Goal: Task Accomplishment & Management: Use online tool/utility

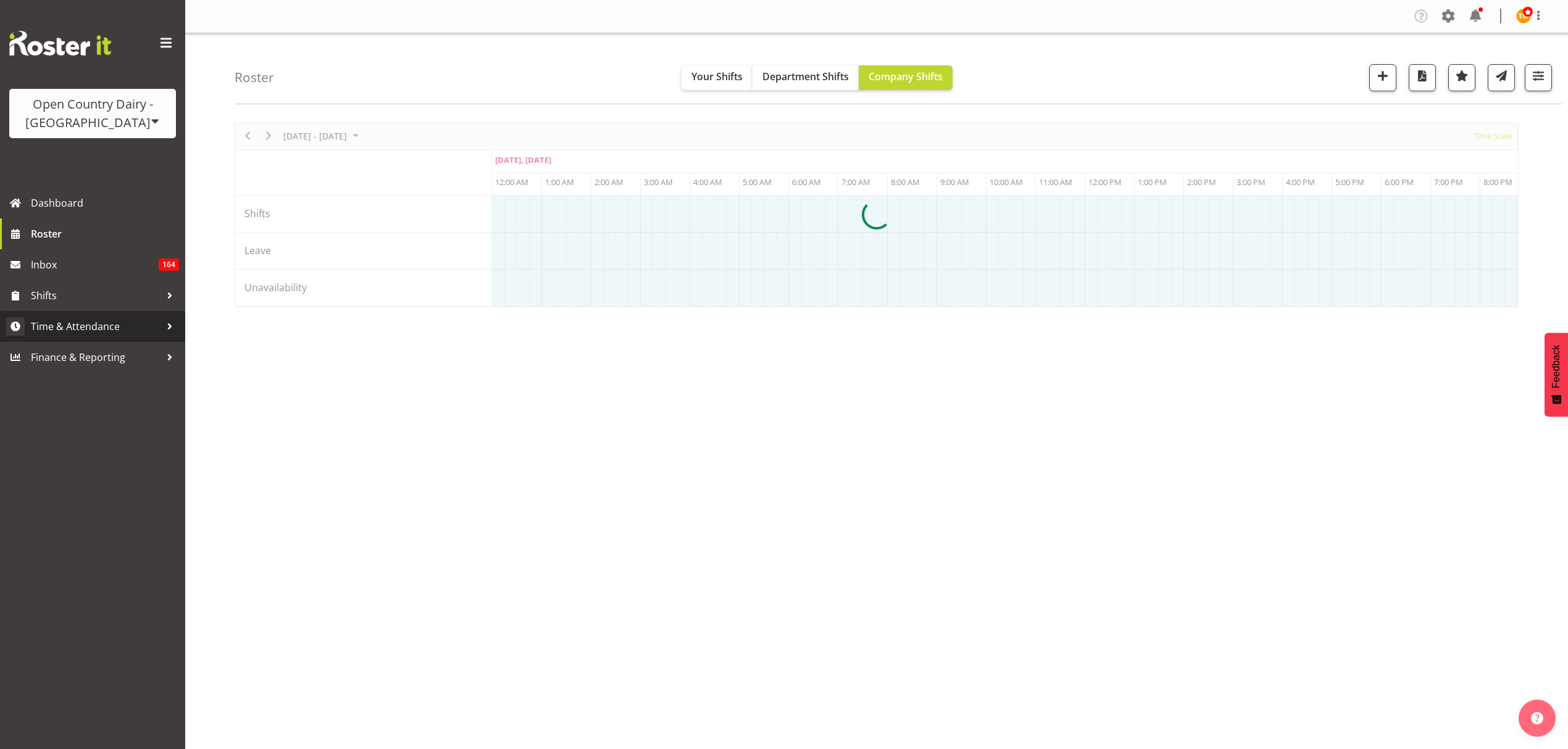
click at [90, 321] on span "Time & Attendance" at bounding box center [95, 326] width 130 height 19
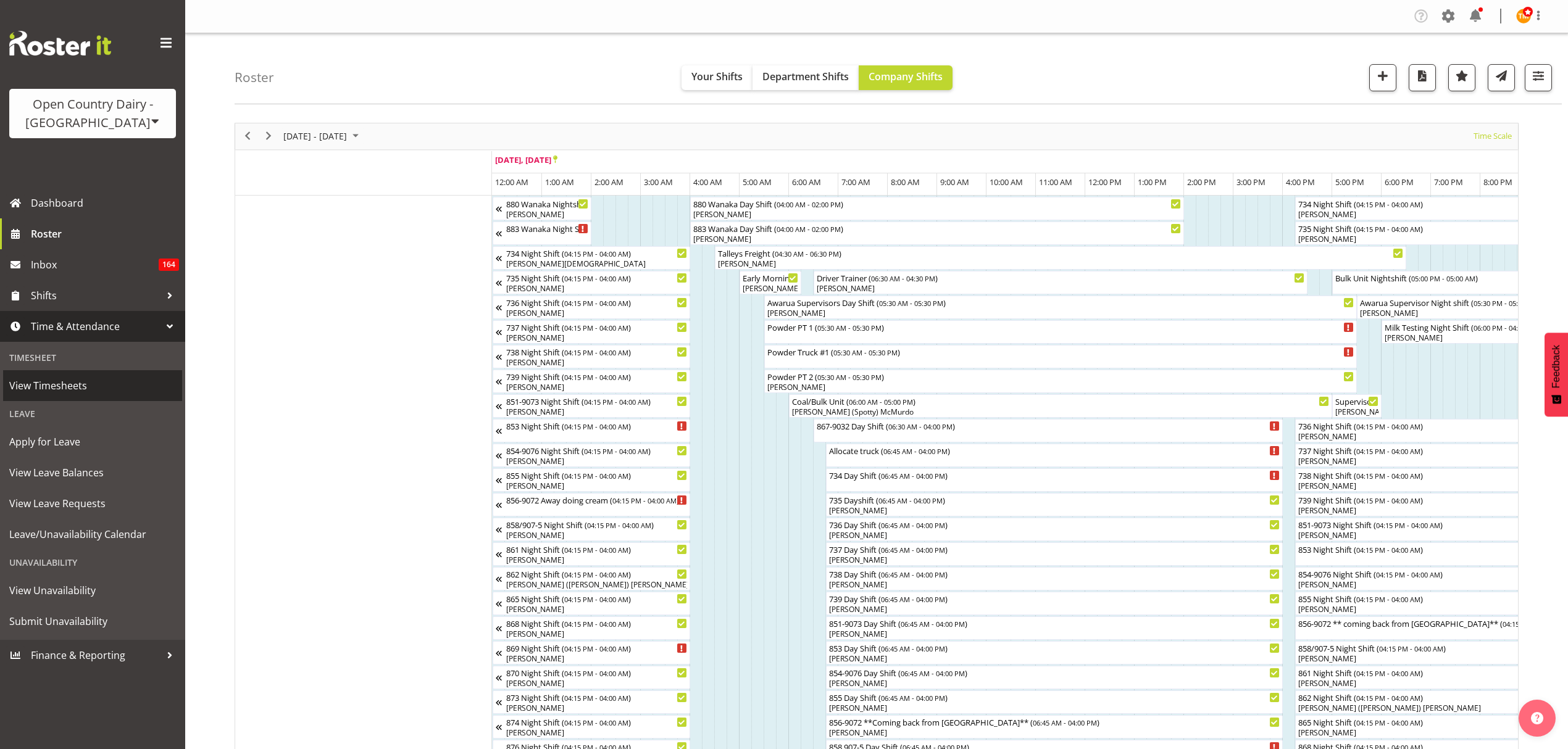
click at [95, 381] on span "View Timesheets" at bounding box center [92, 385] width 167 height 19
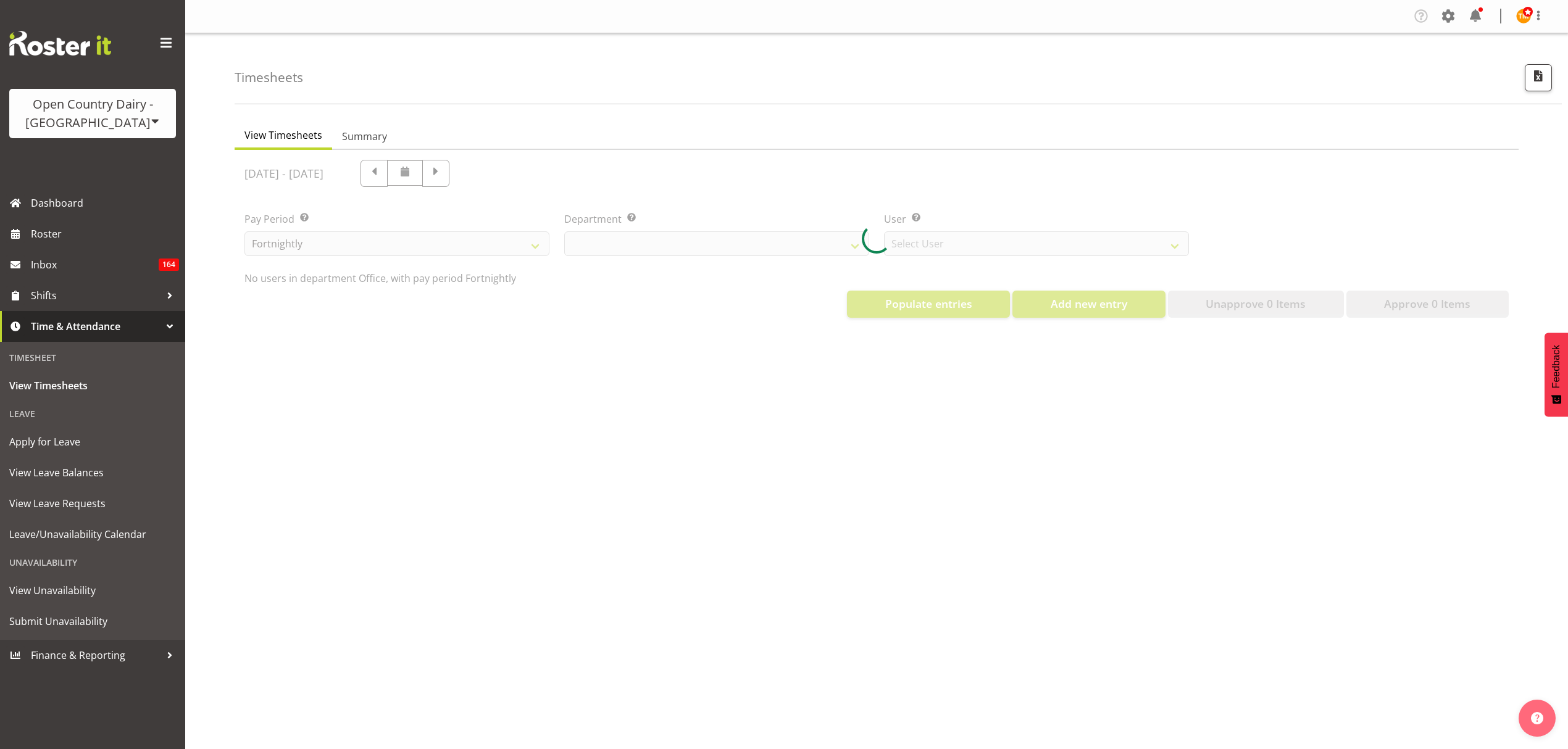
click at [889, 161] on div at bounding box center [876, 239] width 1284 height 178
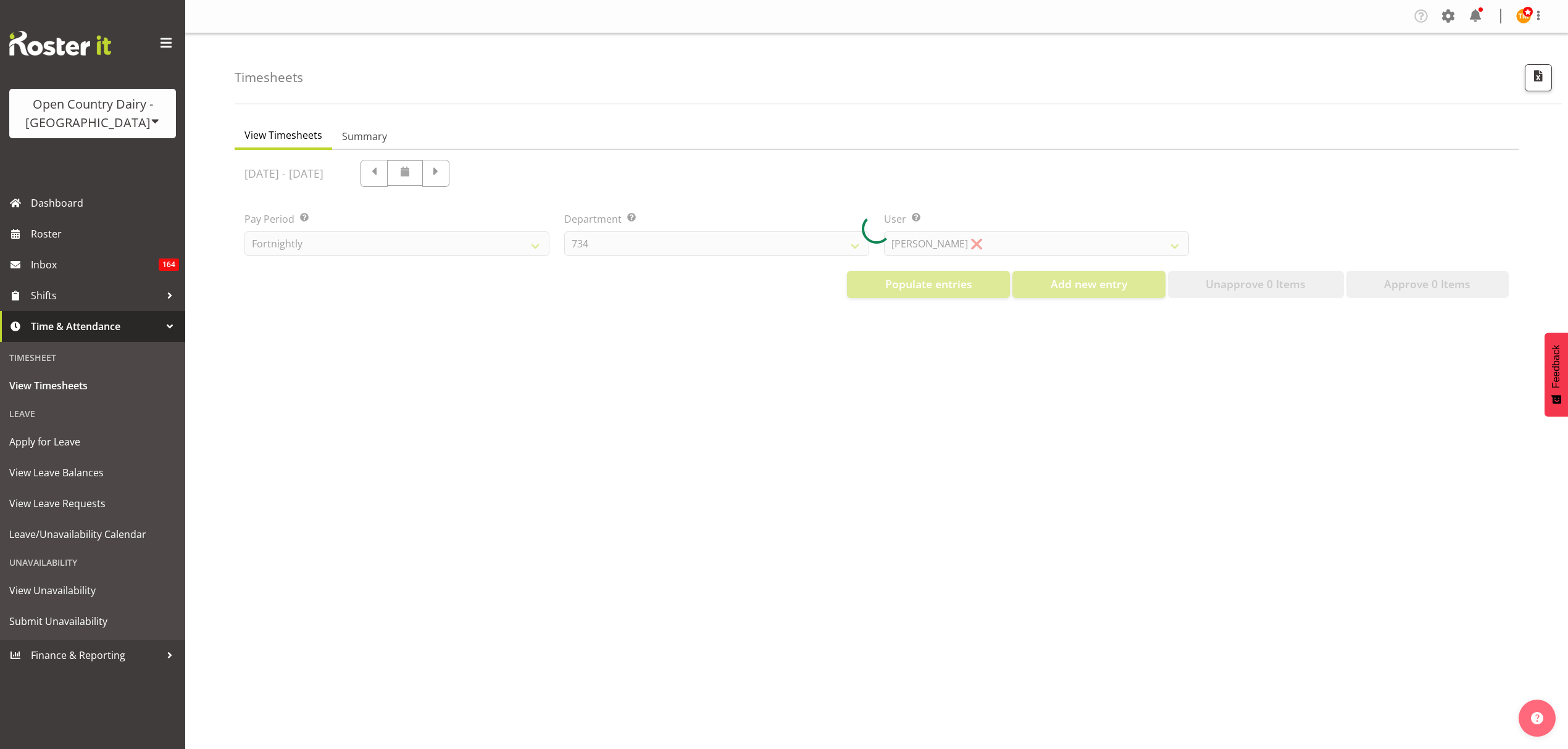
select select "699"
select select "8449"
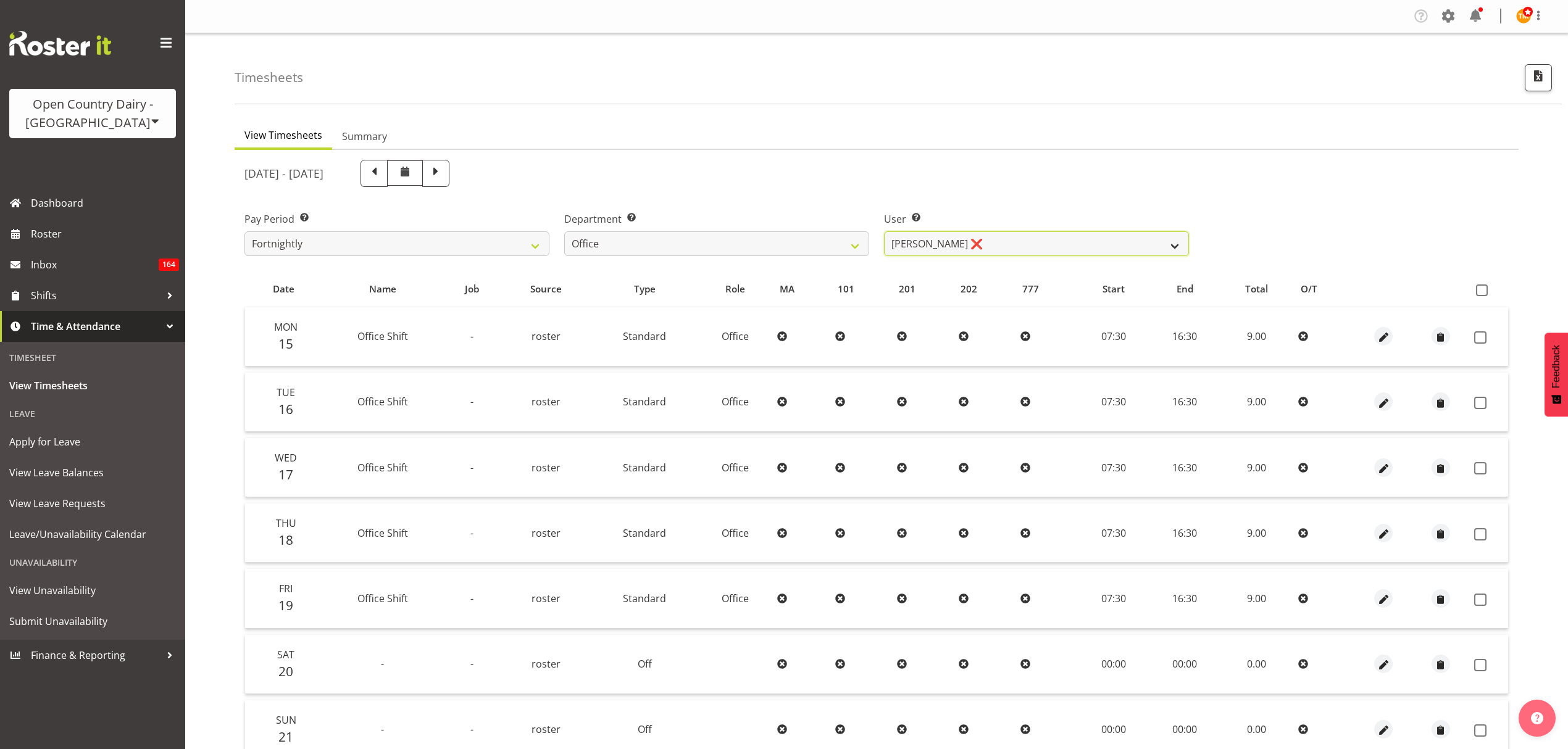
click at [947, 244] on select "[PERSON_NAME] ❌ [PERSON_NAME] ❌ [PERSON_NAME] ❌ [PERSON_NAME] ❌ [PERSON_NAME] ❌…" at bounding box center [1036, 244] width 305 height 25
click at [815, 247] on select "734 735 736 737 738 739 851 853 854 855 856 858 861 862 865 867-9032 868 869 87…" at bounding box center [716, 244] width 305 height 25
click at [564, 231] on select "734 735 736 737 738 739 851 853 854 855 856 858 861 862 865 867-9032 868 869 87…" at bounding box center [716, 244] width 305 height 25
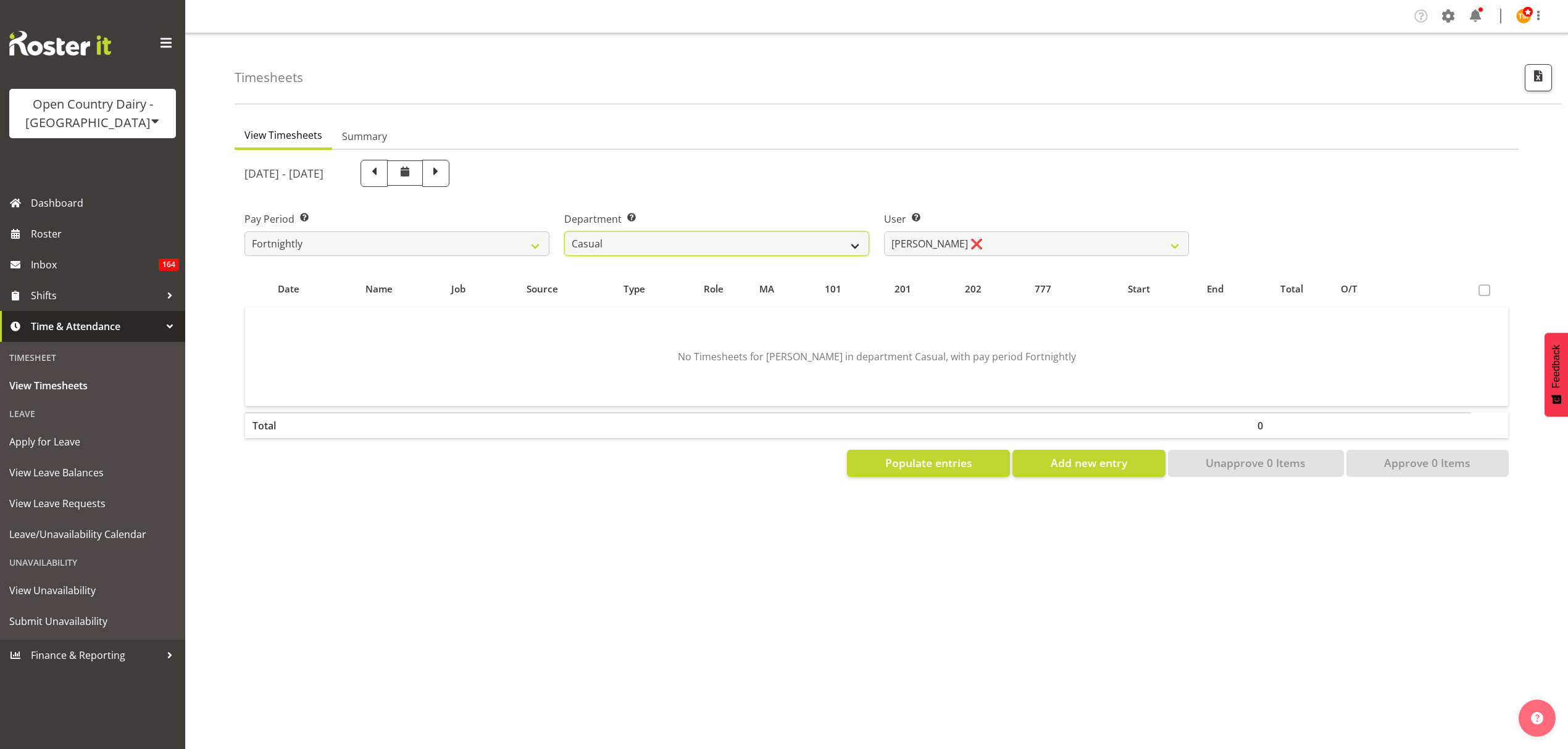
click at [808, 242] on select "734 735 736 737 738 739 851 853 854 855 856 858 861 862 865 867-9032 868 869 87…" at bounding box center [716, 244] width 305 height 25
select select "806"
click at [564, 231] on select "734 735 736 737 738 739 851 853 854 855 856 858 861 862 865 867-9032 868 869 87…" at bounding box center [716, 244] width 305 height 25
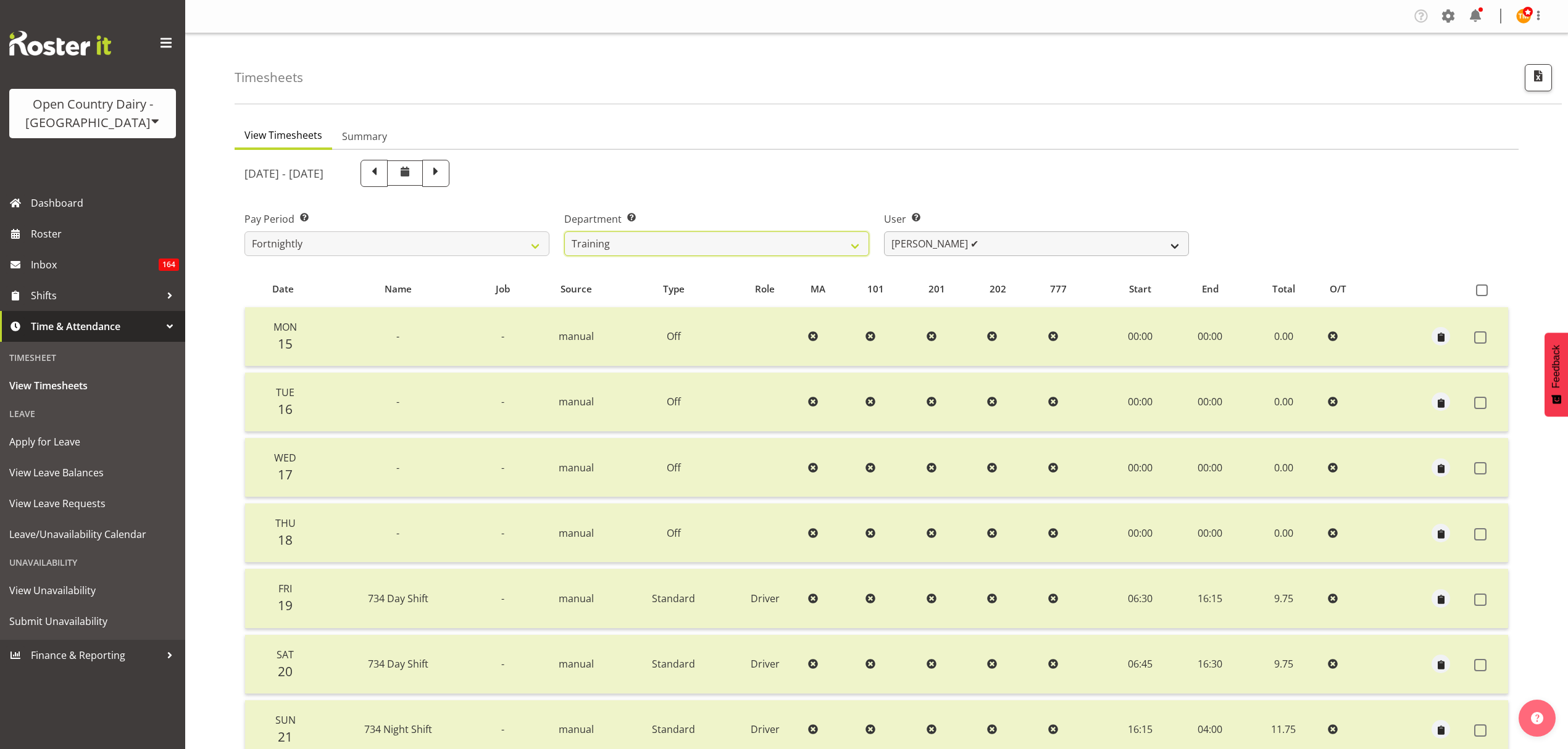
scroll to position [109, 0]
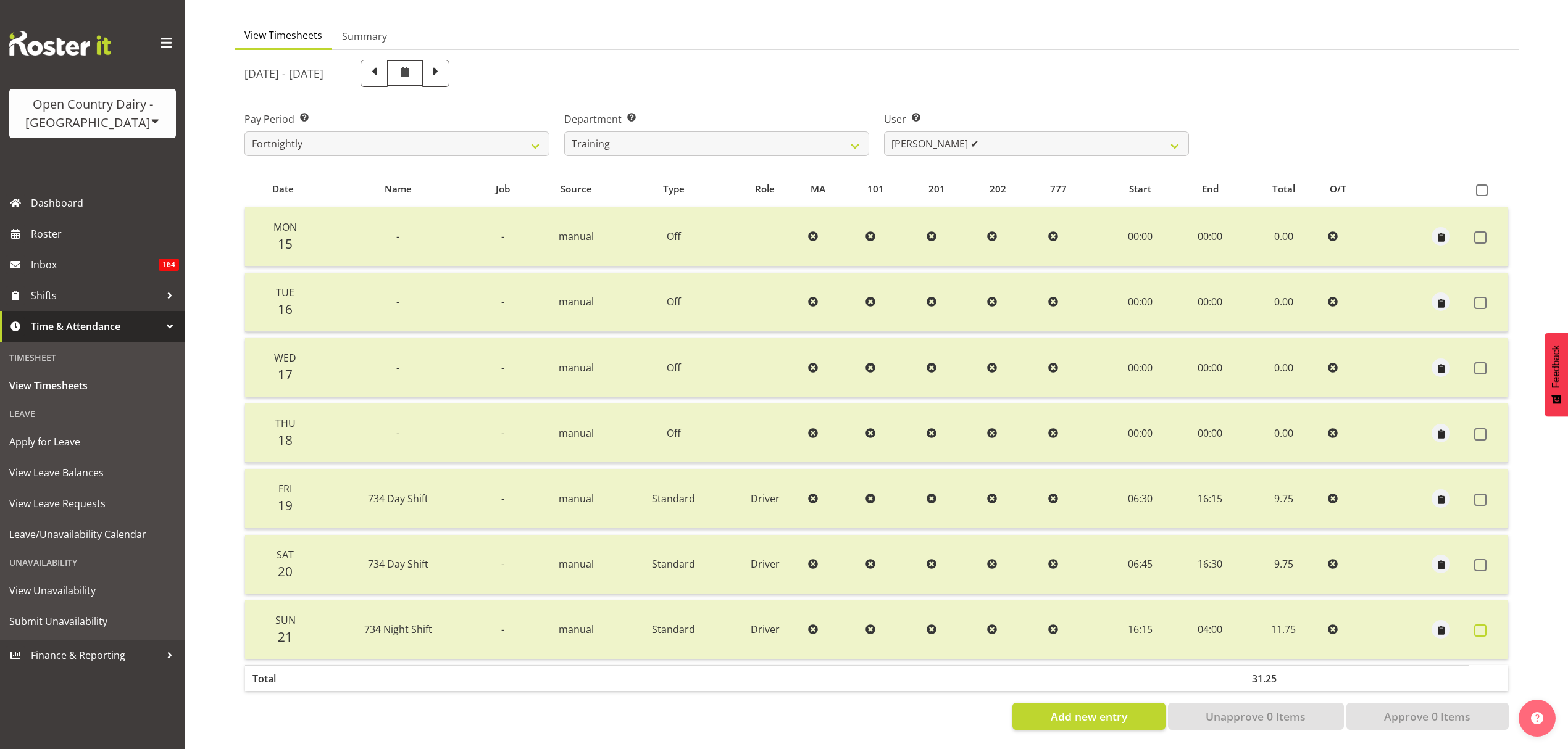
click at [1482, 625] on span at bounding box center [1481, 631] width 12 height 12
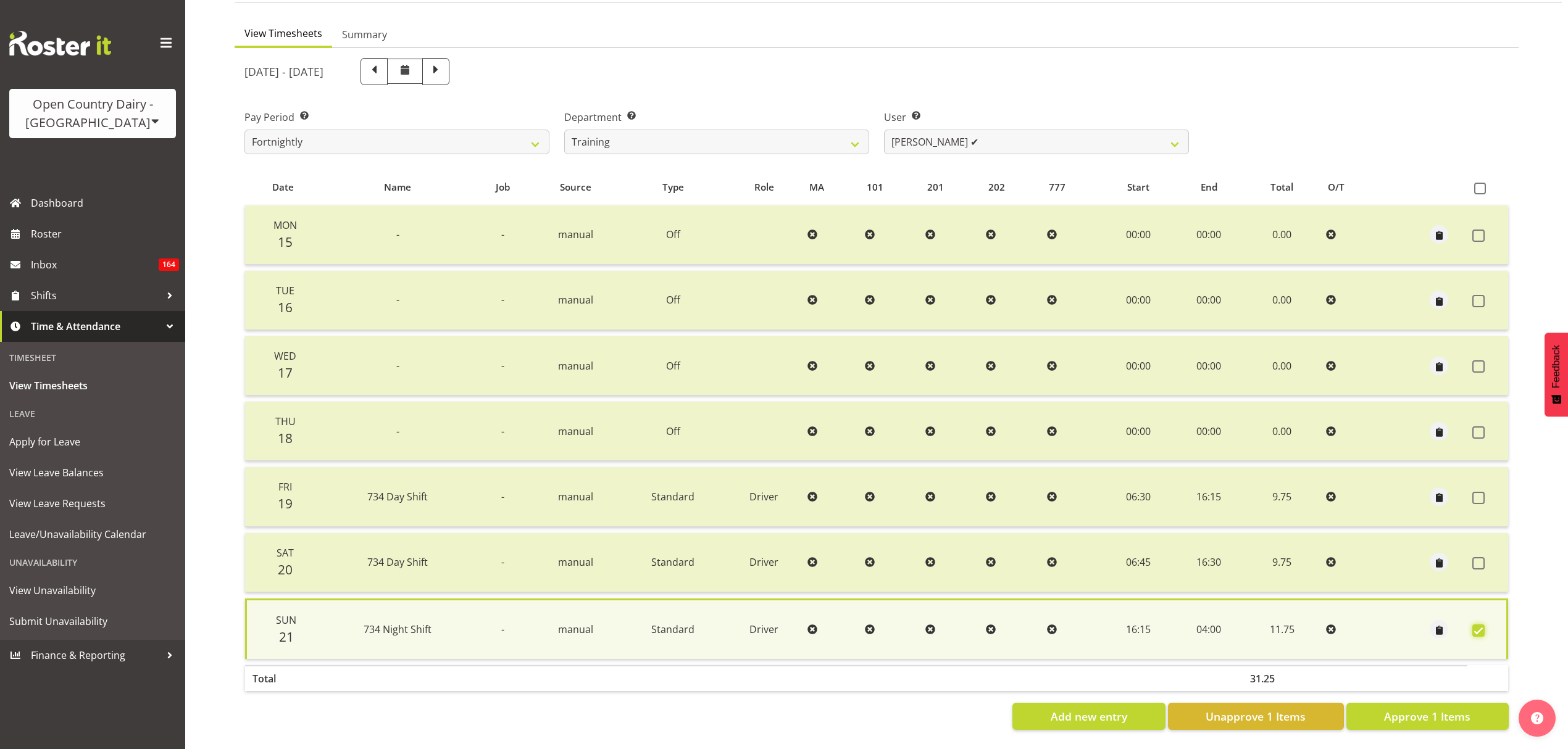
scroll to position [111, 0]
click at [1233, 709] on span "Unapprove 1 Items" at bounding box center [1256, 716] width 100 height 16
checkbox input "false"
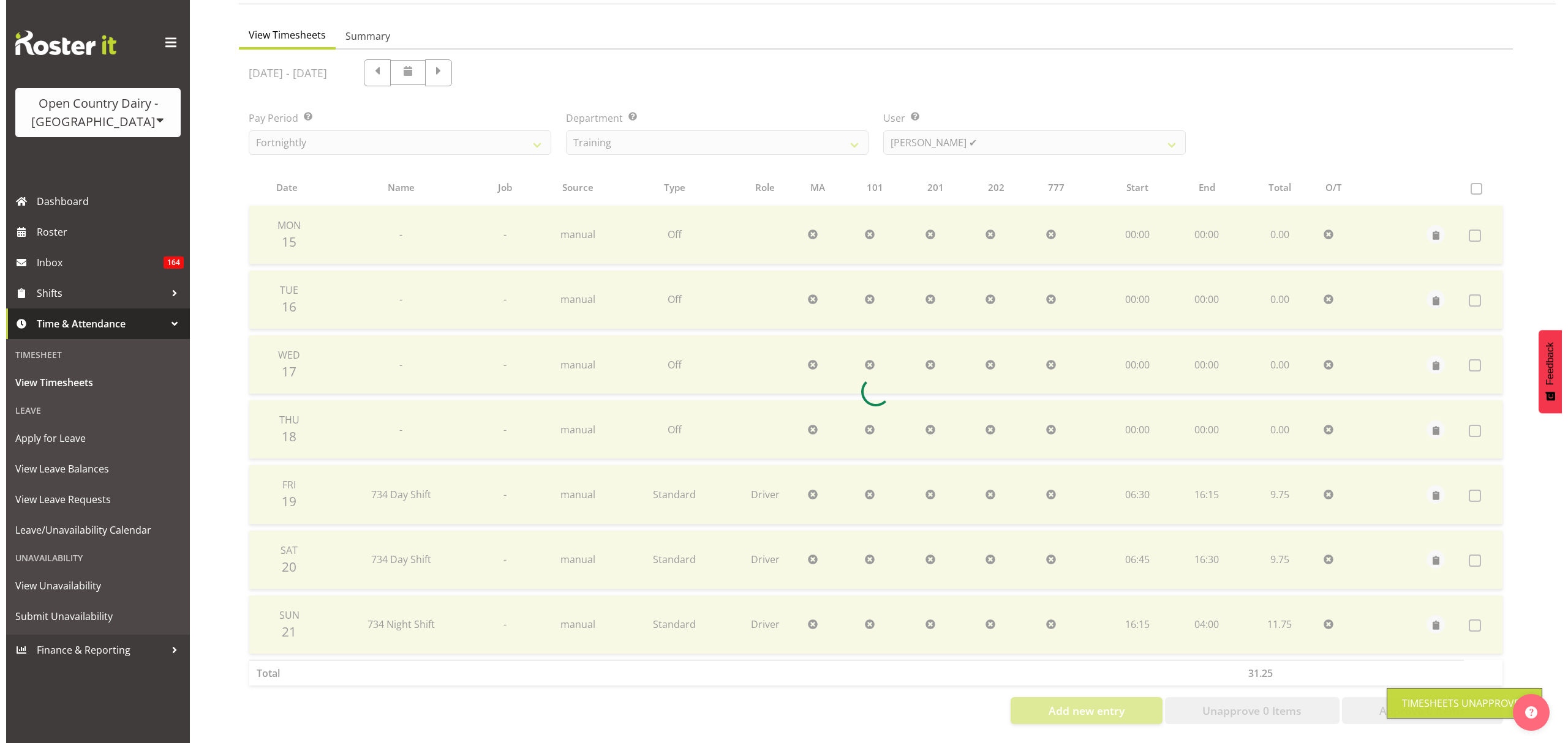
scroll to position [108, 0]
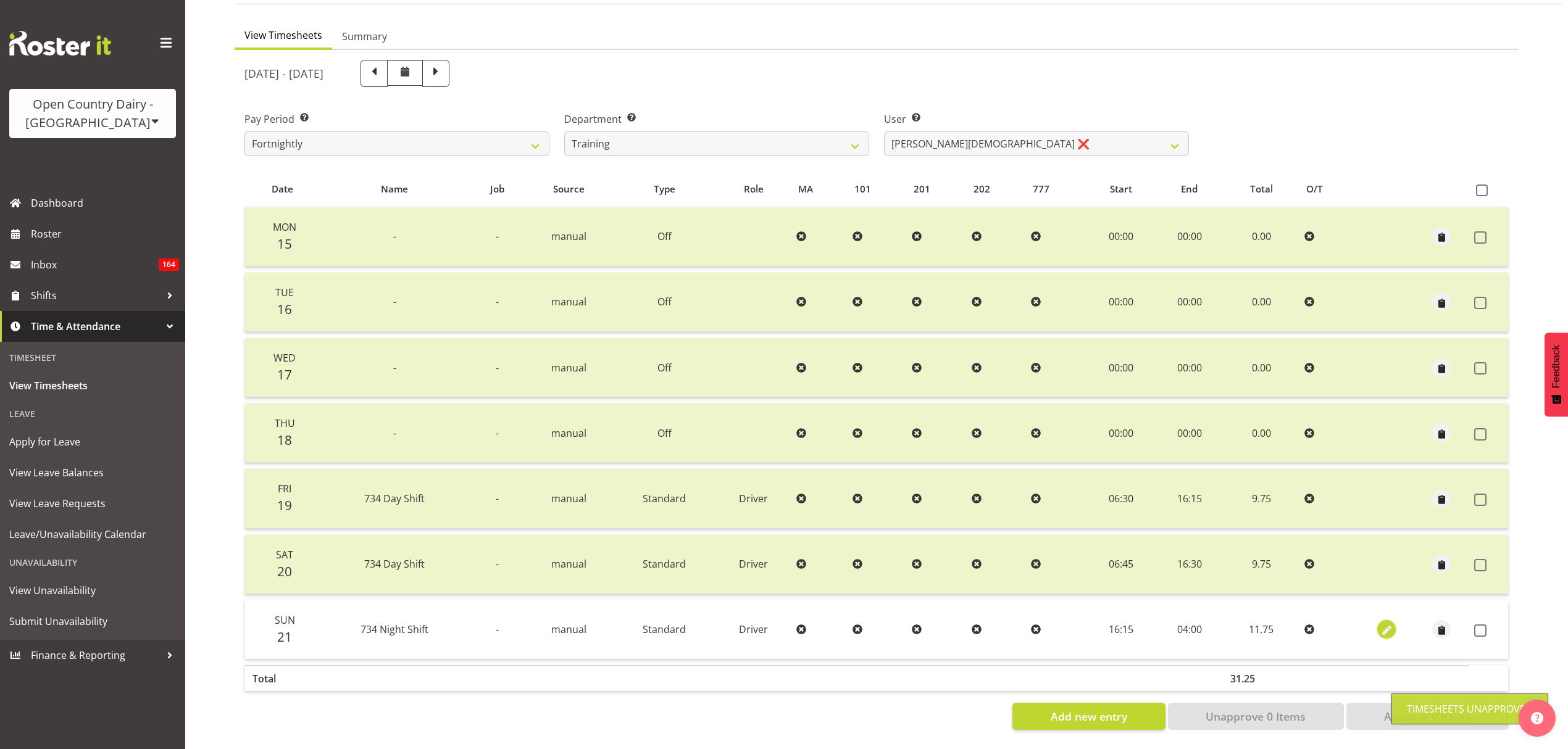
click at [1390, 624] on span "button" at bounding box center [1387, 631] width 14 height 14
select select "Standard"
select select "905"
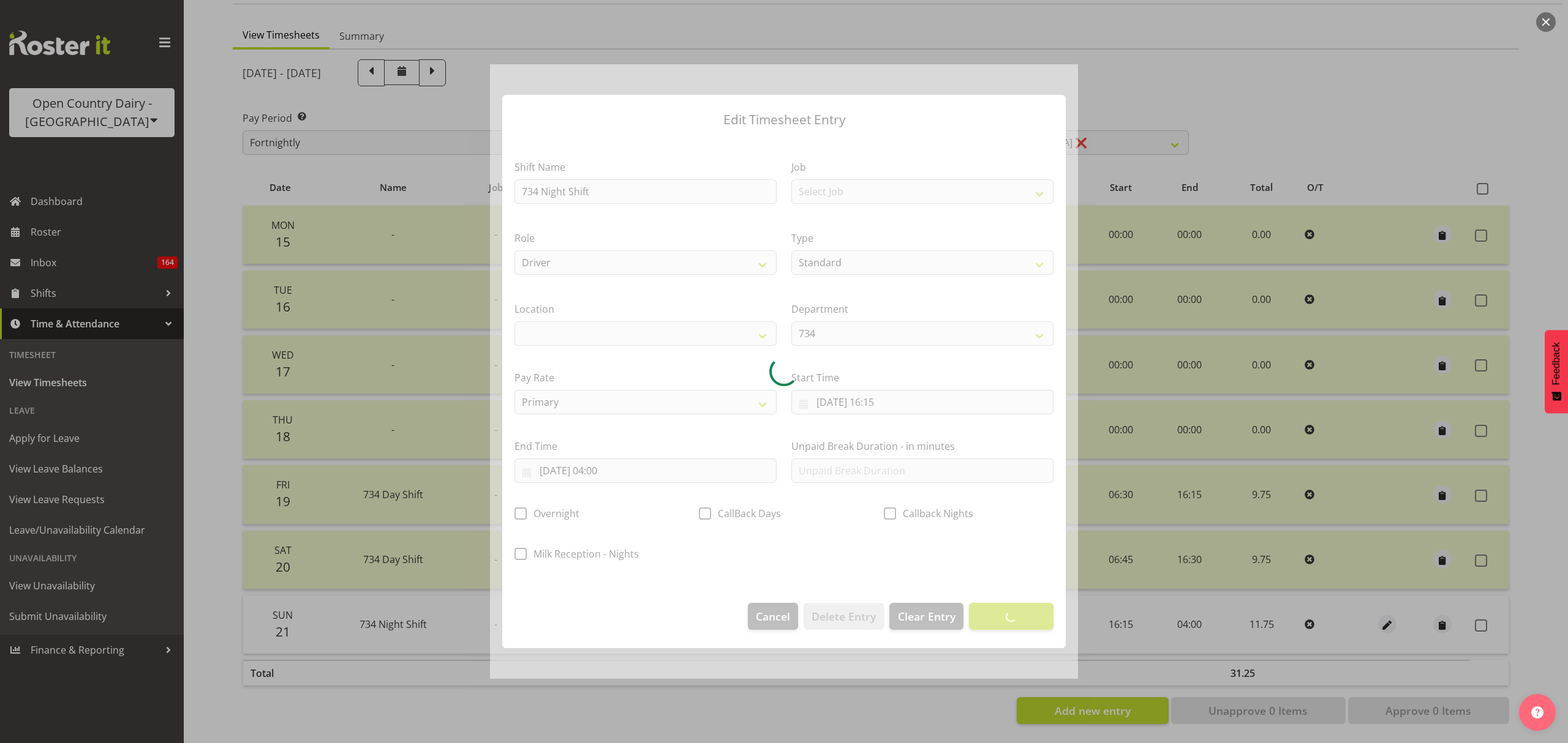
select select
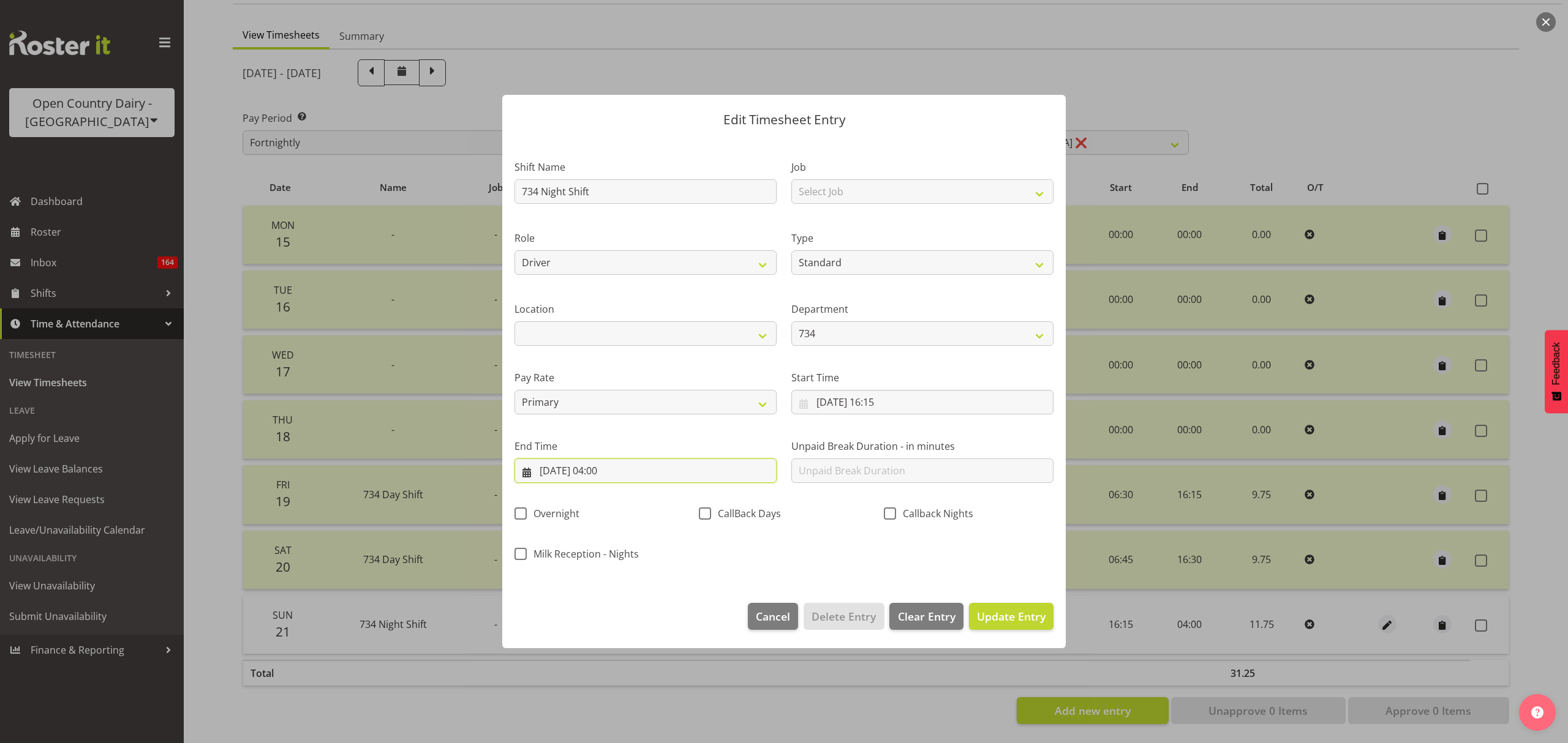
click at [658, 471] on input "[DATE] 04:00" at bounding box center [646, 471] width 262 height 25
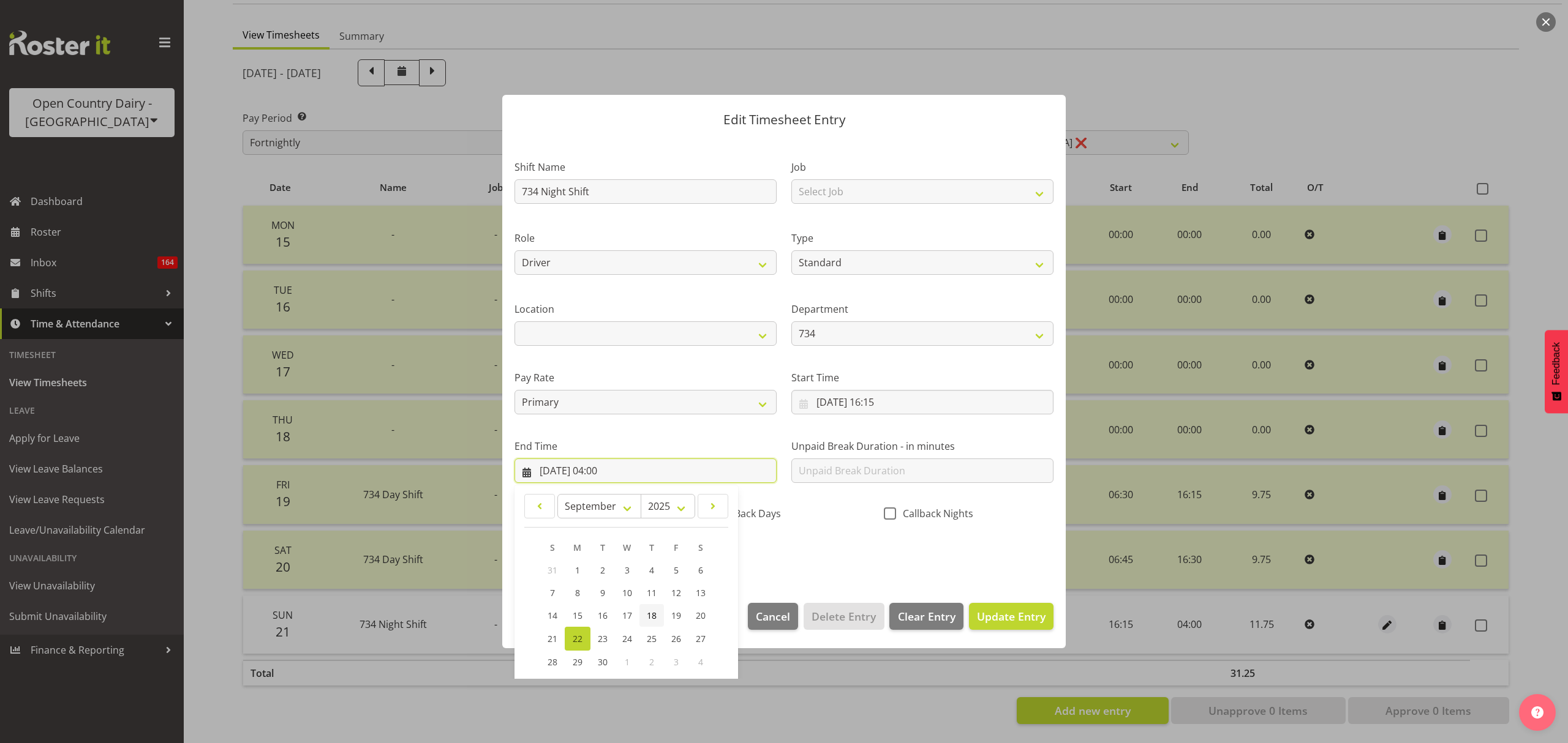
scroll to position [83, 0]
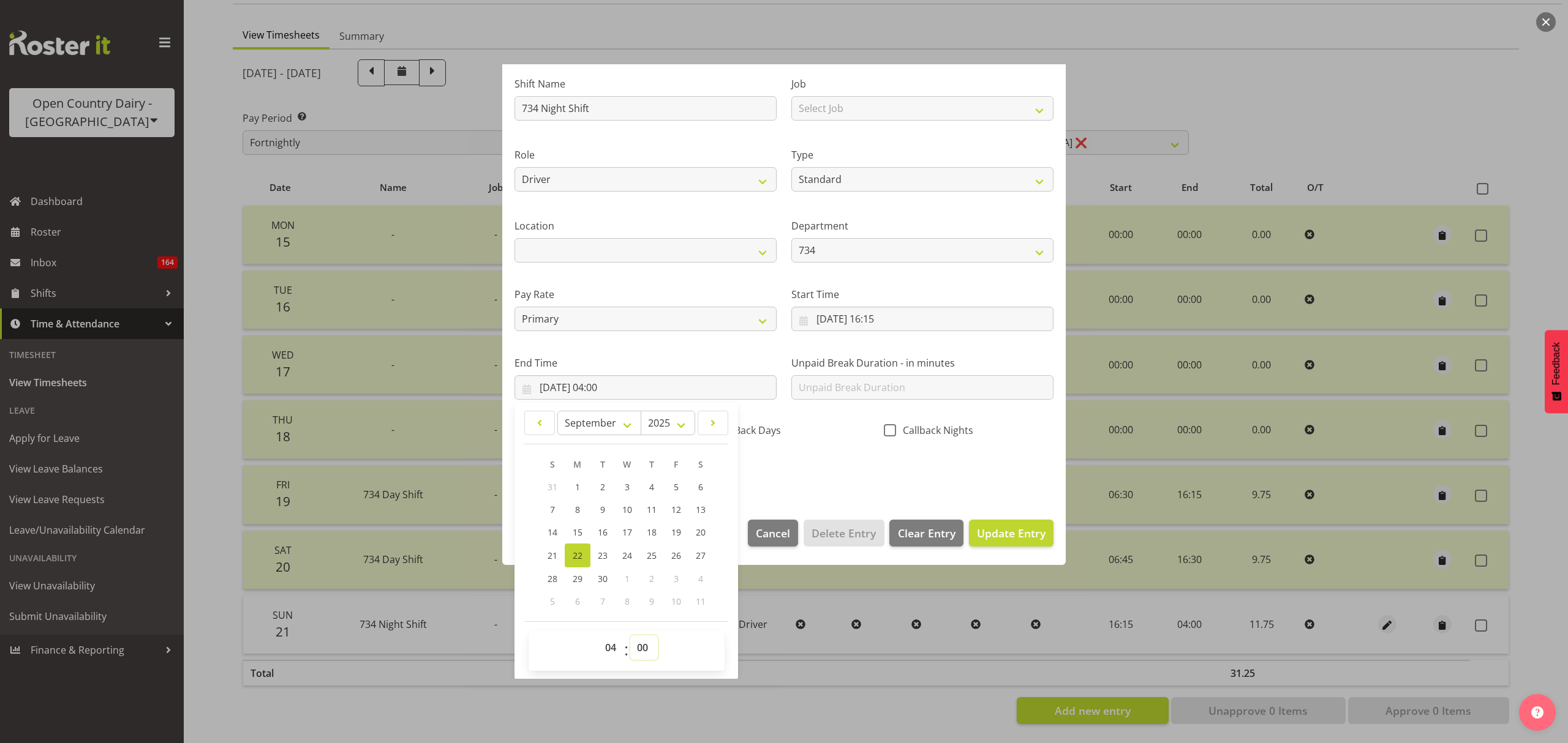
click at [635, 647] on select "00 01 02 03 04 05 06 07 08 09 10 11 12 13 14 15 16 17 18 19 20 21 22 23 24 25 2…" at bounding box center [644, 648] width 28 height 25
click at [642, 647] on select "00 01 02 03 04 05 06 07 08 09 10 11 12 13 14 15 16 17 18 19 20 21 22 23 24 25 2…" at bounding box center [644, 648] width 28 height 25
select select "15"
click at [630, 636] on select "00 01 02 03 04 05 06 07 08 09 10 11 12 13 14 15 16 17 18 19 20 21 22 23 24 25 2…" at bounding box center [644, 648] width 28 height 25
type input "[DATE] 04:15"
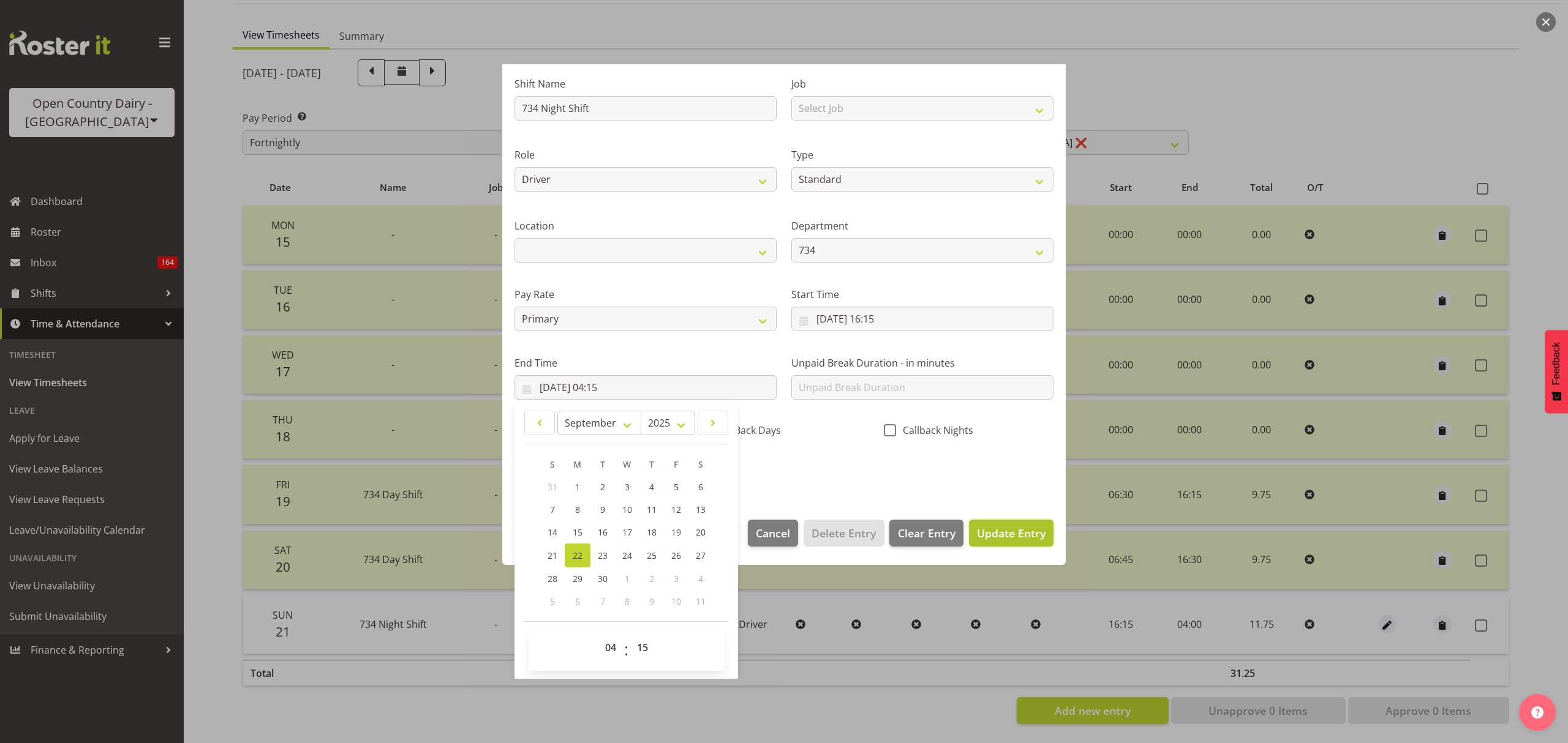
click at [1010, 530] on span "Update Entry" at bounding box center [1011, 533] width 69 height 14
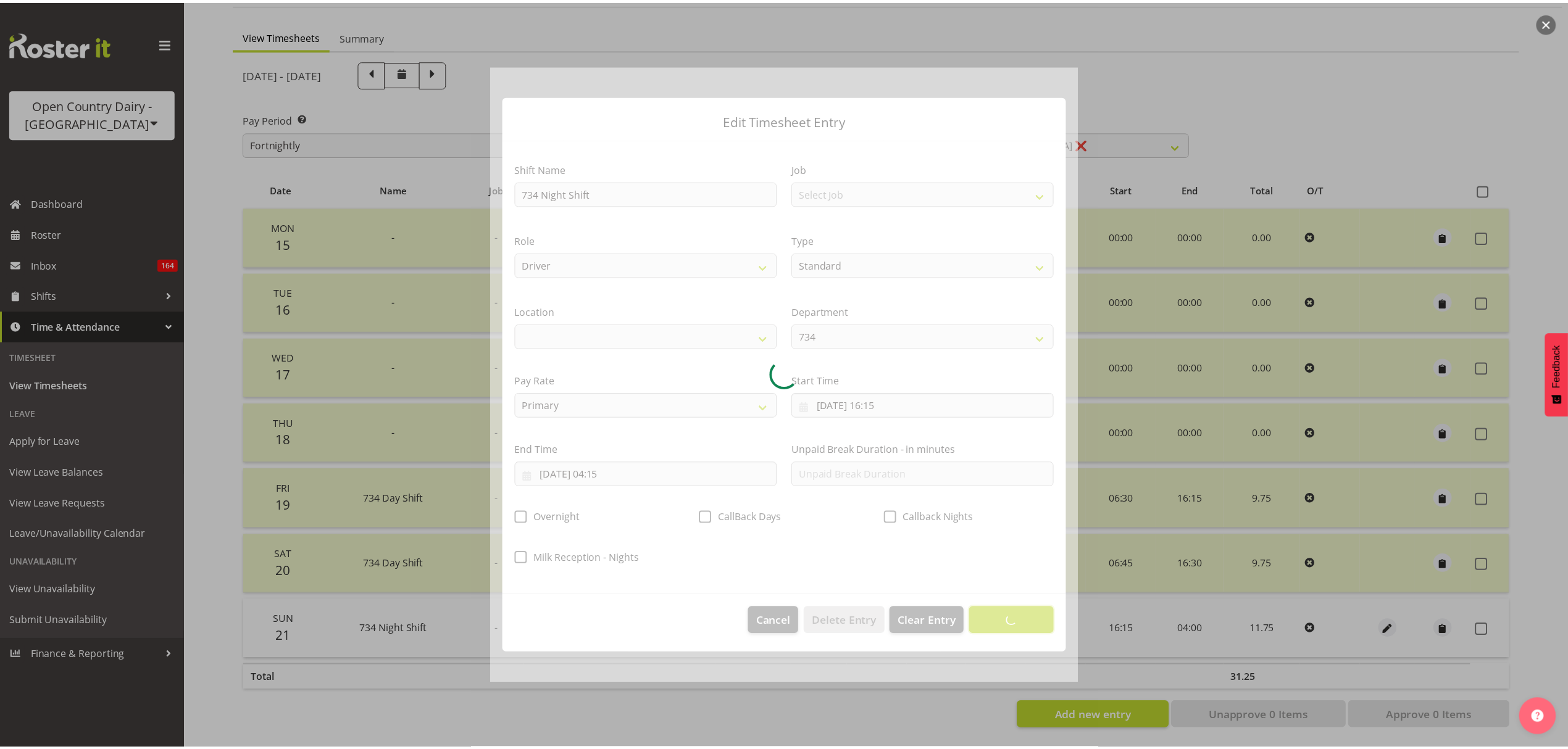
scroll to position [0, 0]
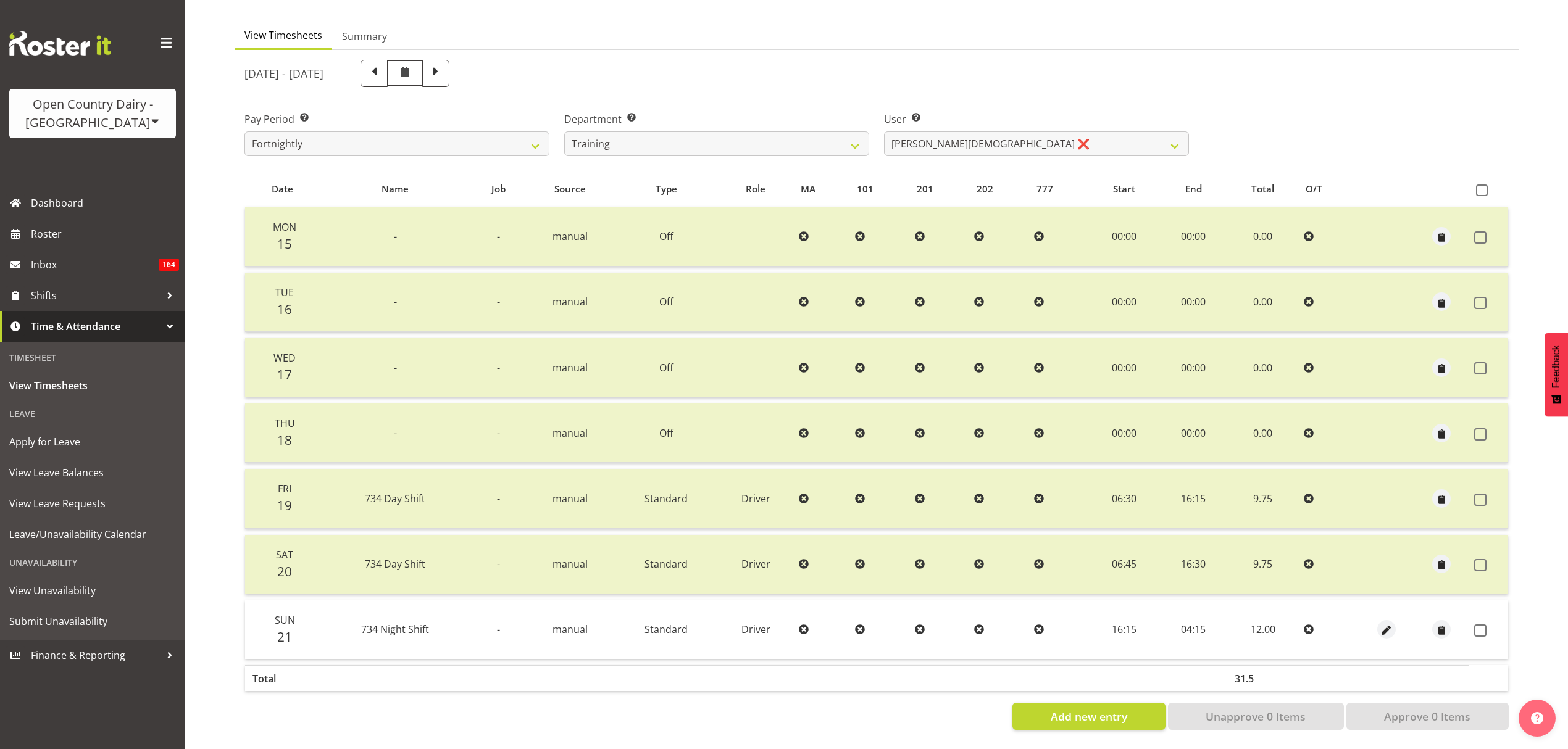
drag, startPoint x: 1183, startPoint y: 492, endPoint x: 1205, endPoint y: 491, distance: 22.0
click at [1205, 491] on td "16:15" at bounding box center [1193, 498] width 67 height 59
click at [1206, 491] on td "16:15" at bounding box center [1193, 498] width 67 height 59
click at [1474, 625] on span at bounding box center [1481, 631] width 12 height 12
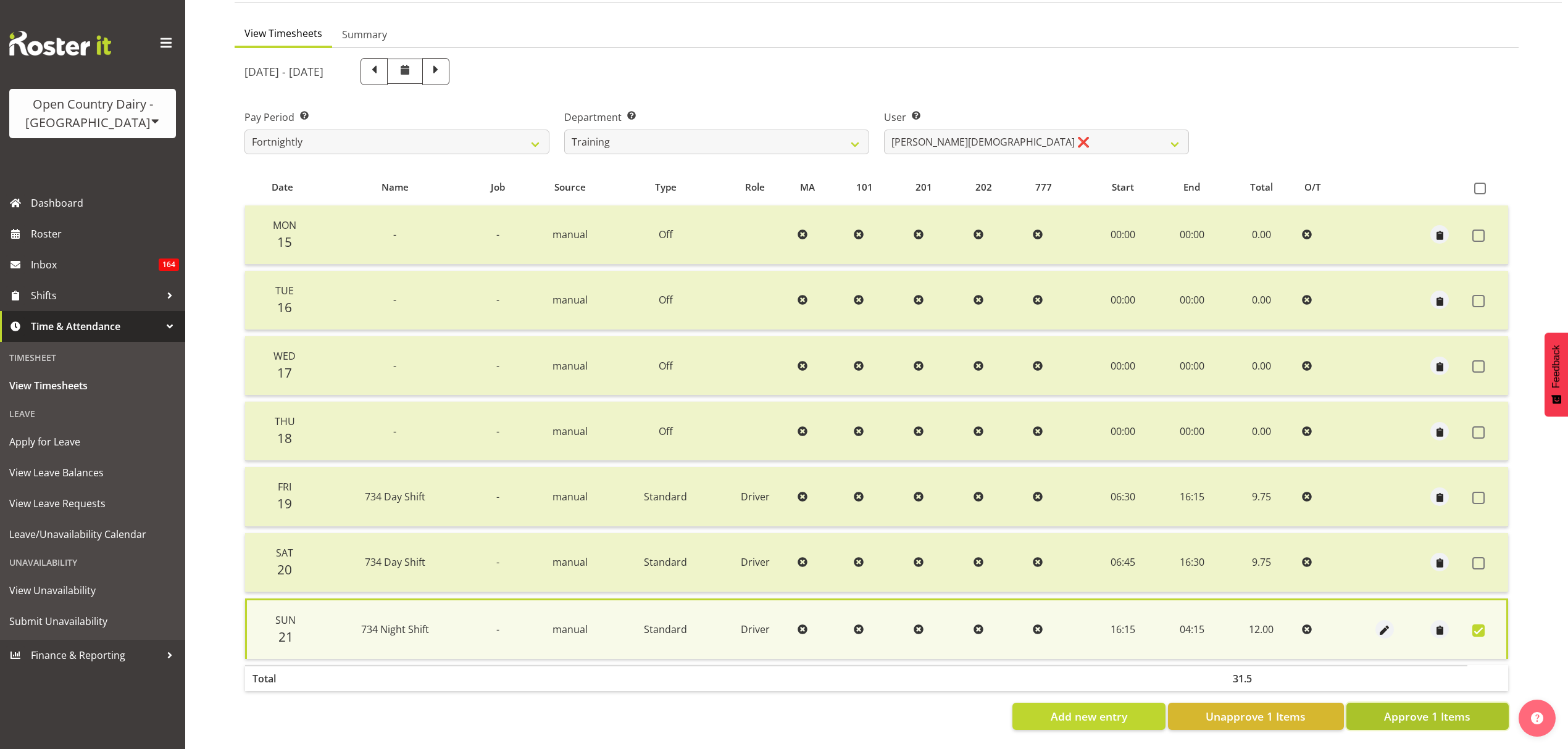
click at [1420, 709] on span "Approve 1 Items" at bounding box center [1427, 716] width 86 height 16
checkbox input "false"
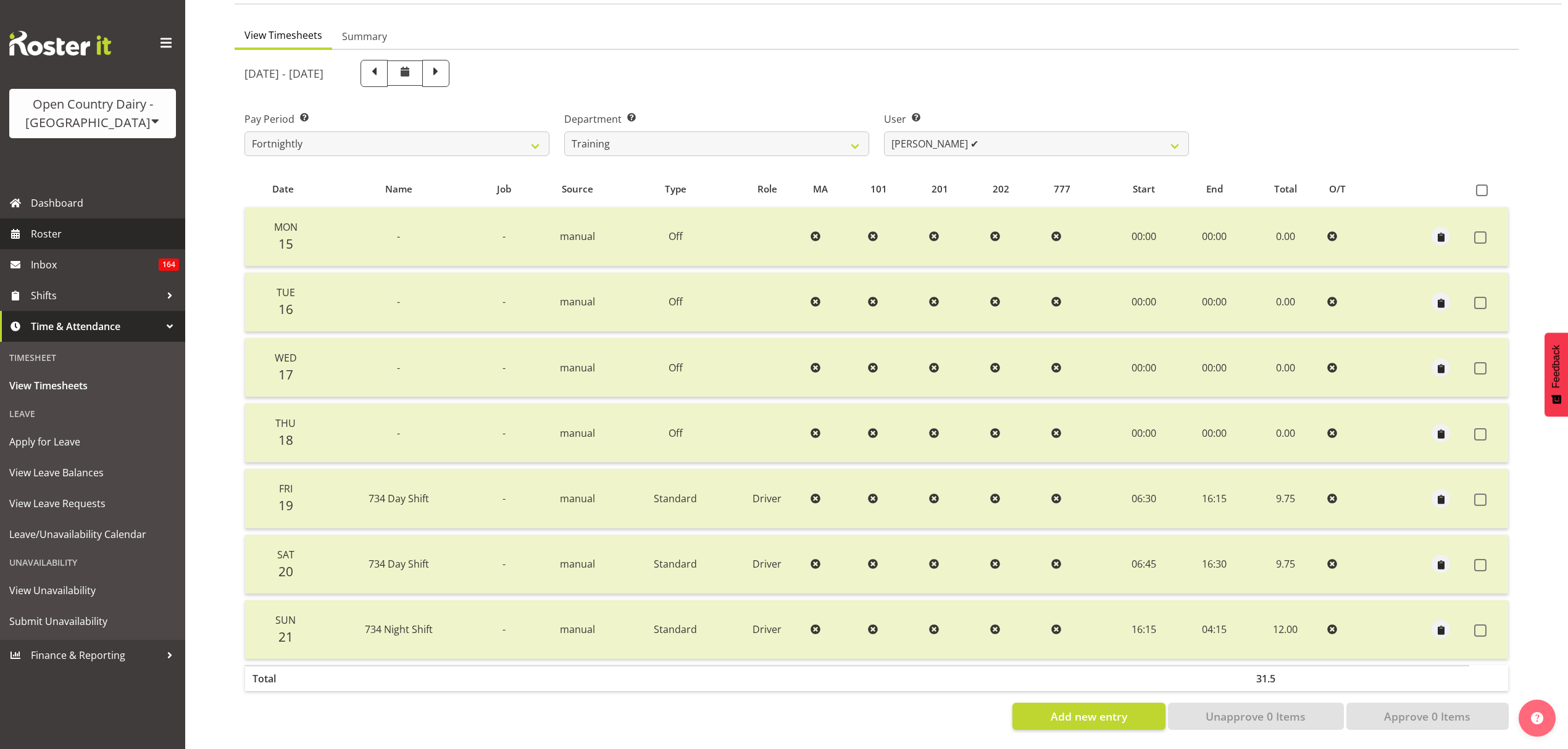
click at [62, 242] on span "Roster" at bounding box center [104, 234] width 148 height 19
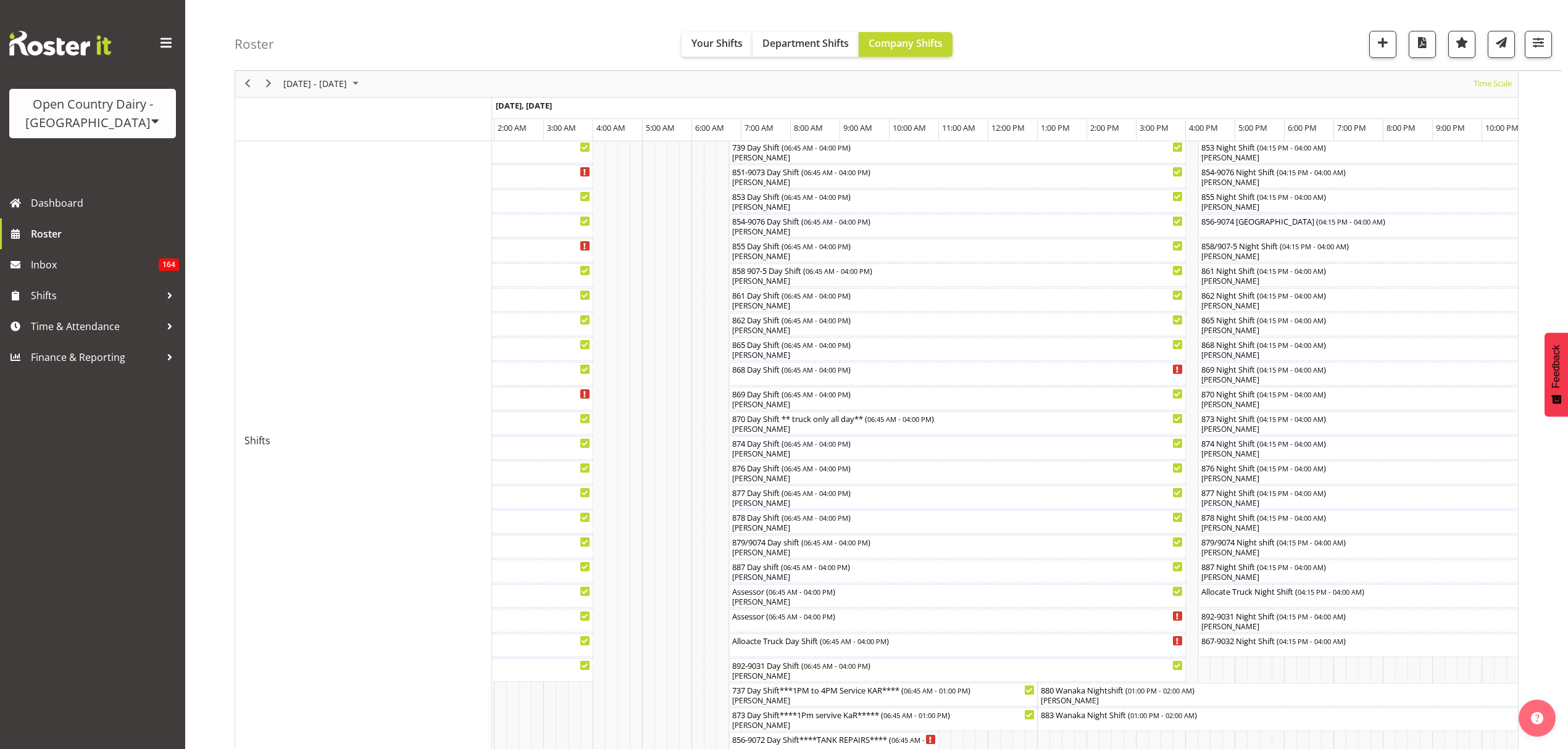
scroll to position [385, 0]
click at [808, 371] on div "868 Day Shift ( 06:45 AM - 04:00 PM )" at bounding box center [957, 367] width 452 height 24
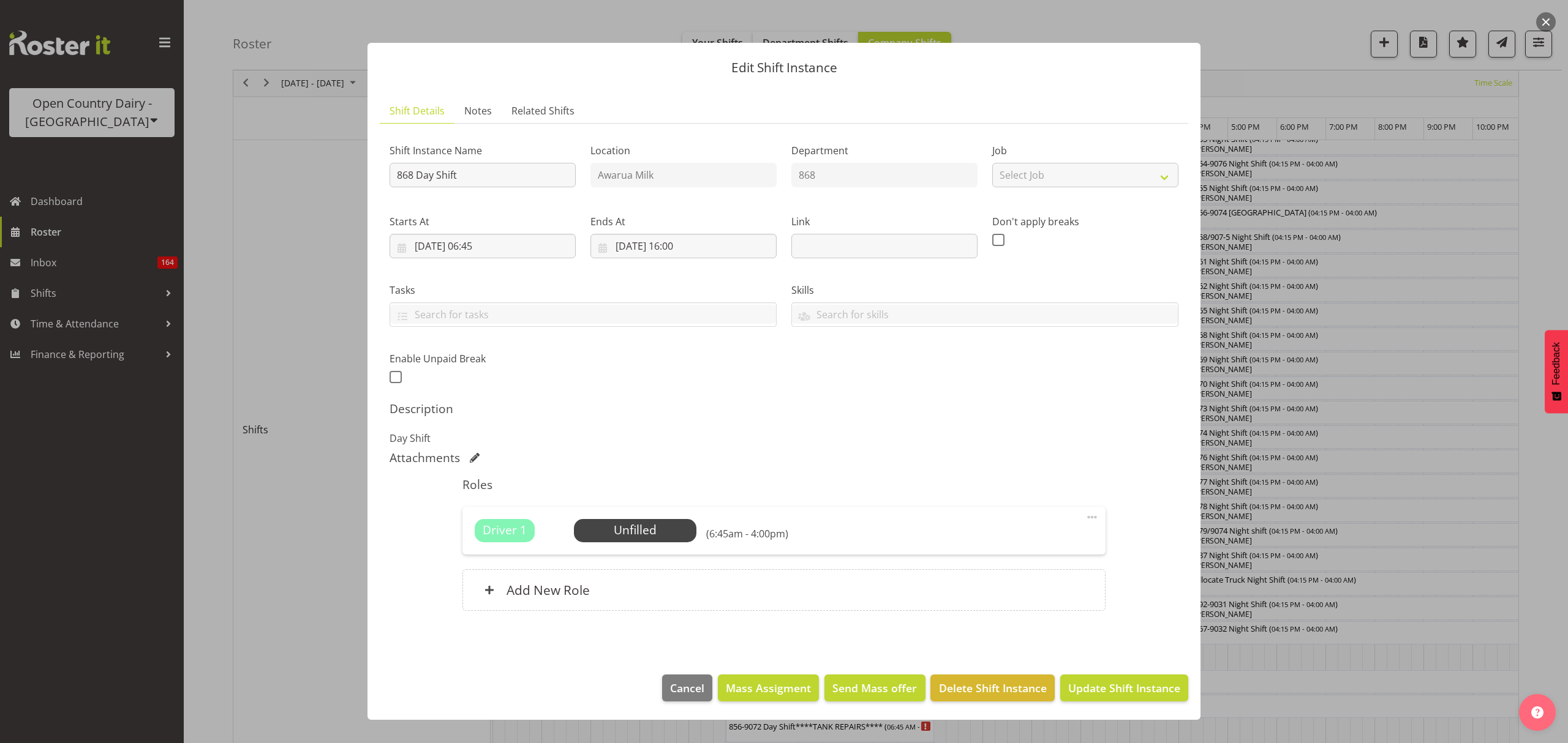
click at [1289, 385] on div at bounding box center [784, 371] width 1568 height 743
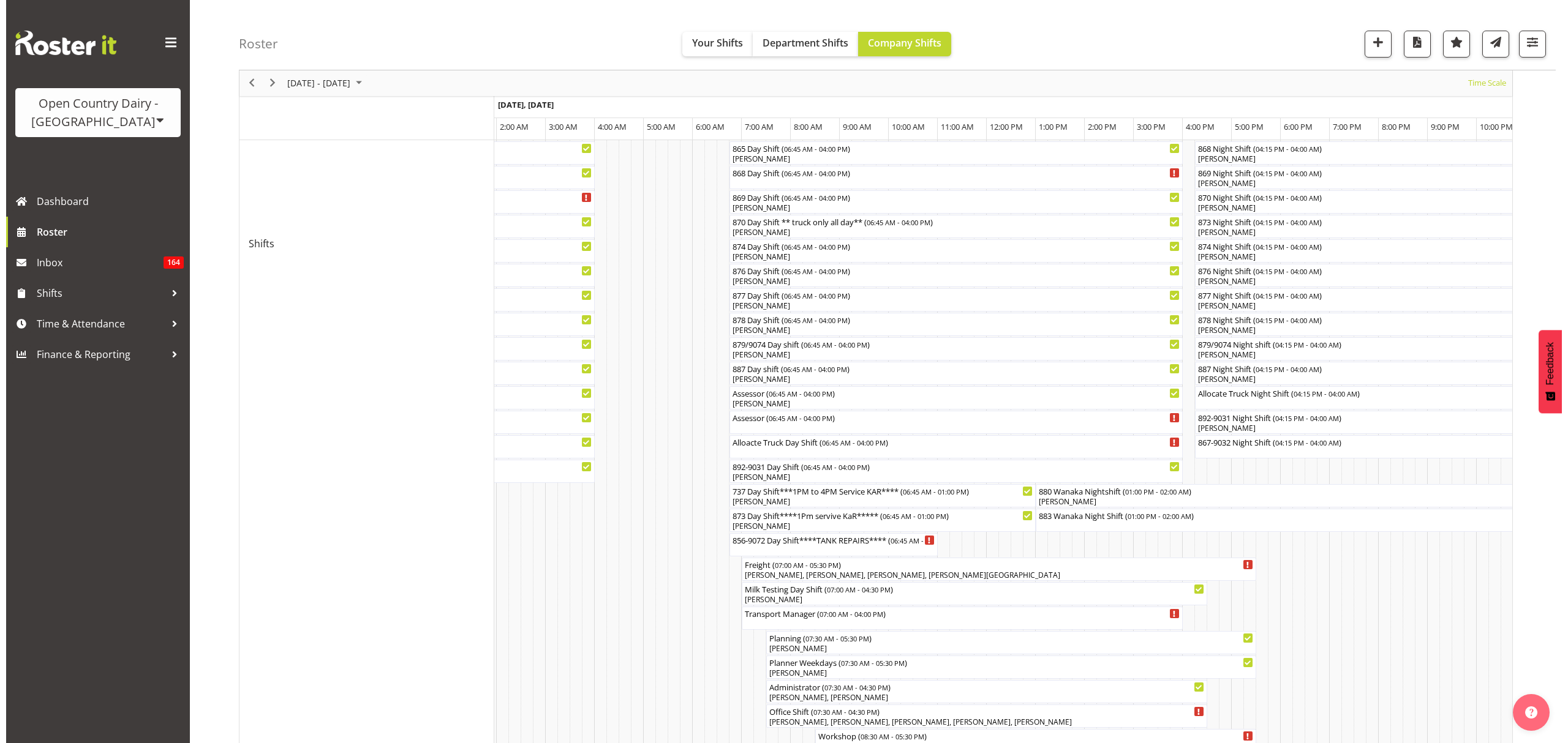
scroll to position [545, 0]
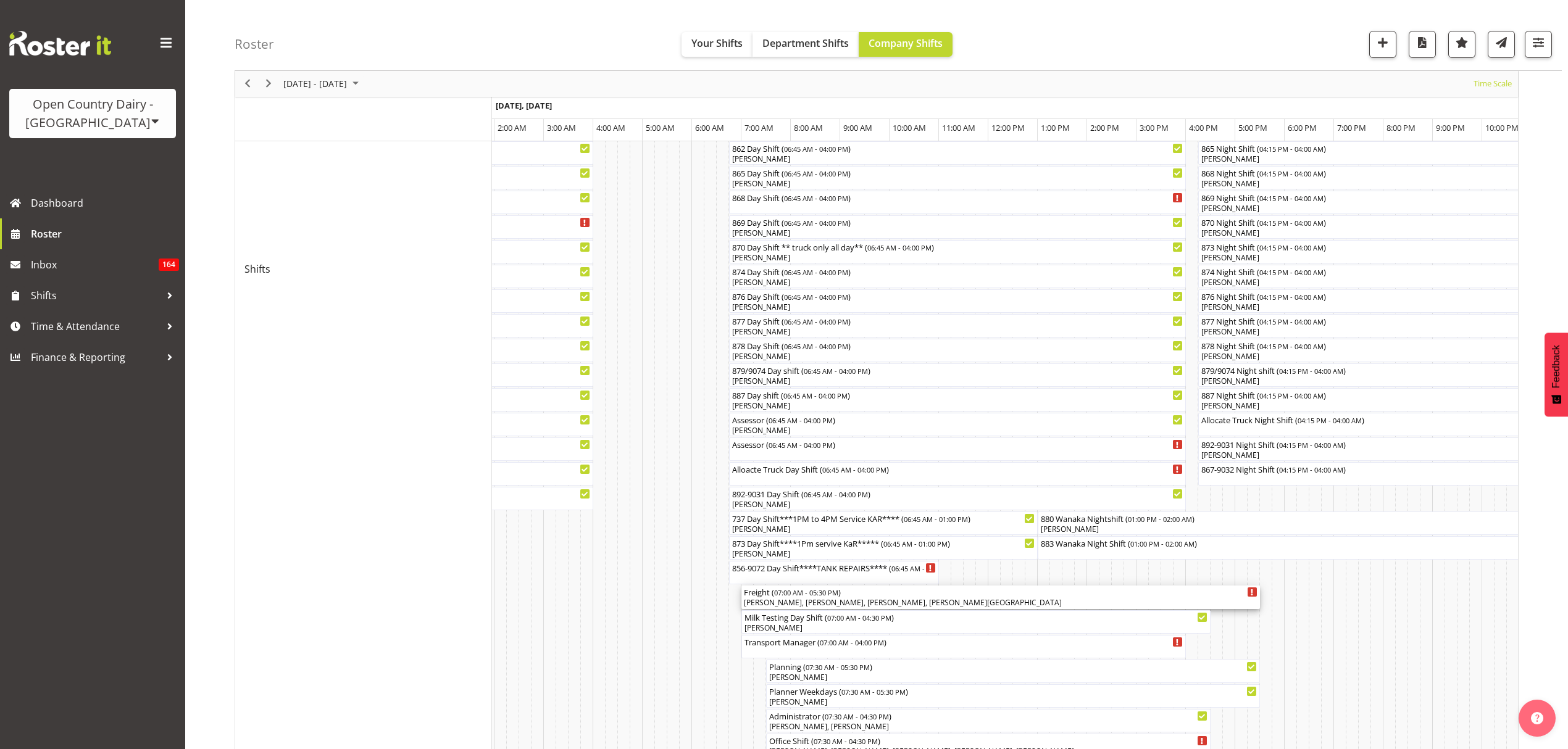
click at [825, 600] on div "Ashley Bragg, Arthur Jelley, Craig Stratford, Cindy Irvine" at bounding box center [1001, 603] width 514 height 11
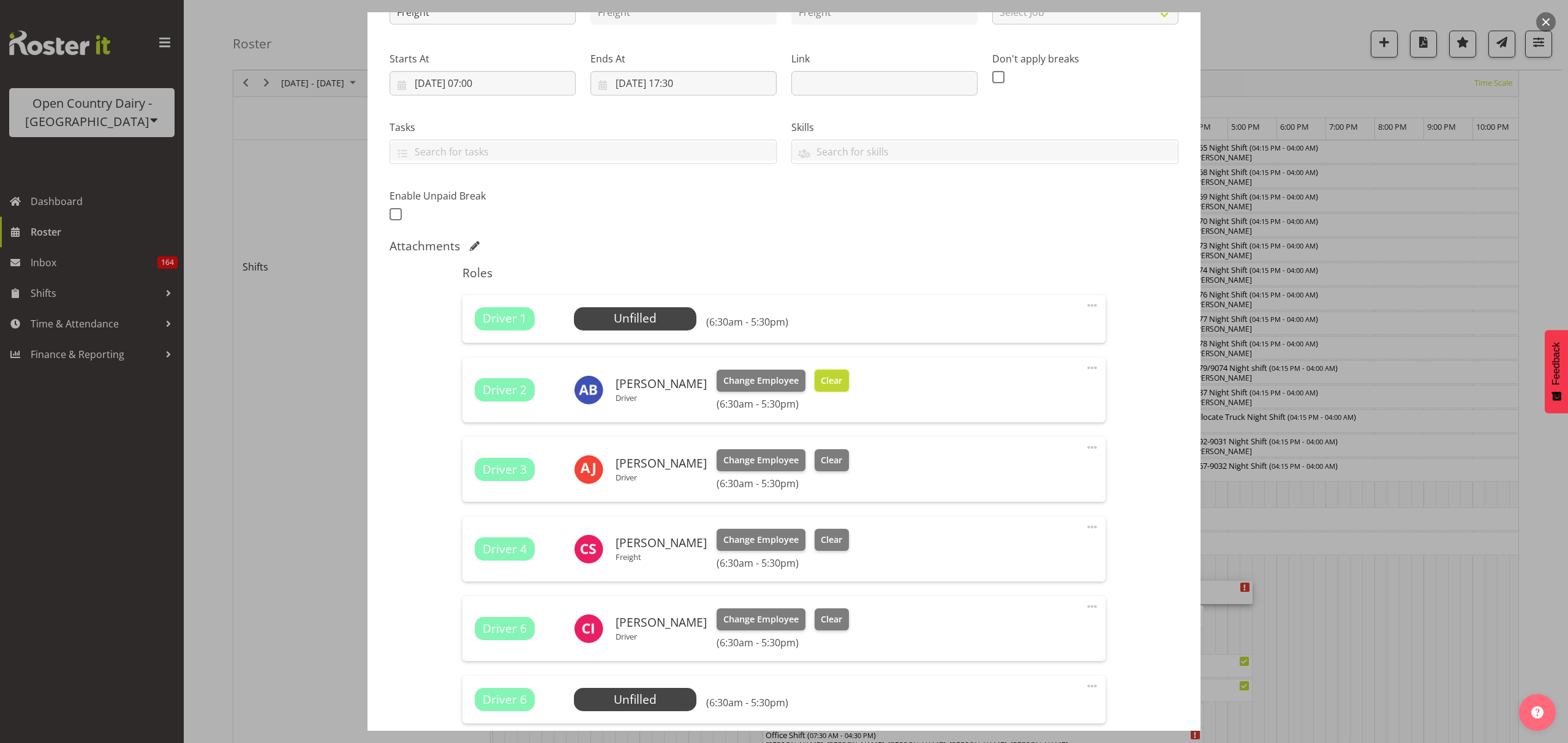
click at [824, 375] on span "Clear" at bounding box center [831, 381] width 21 height 14
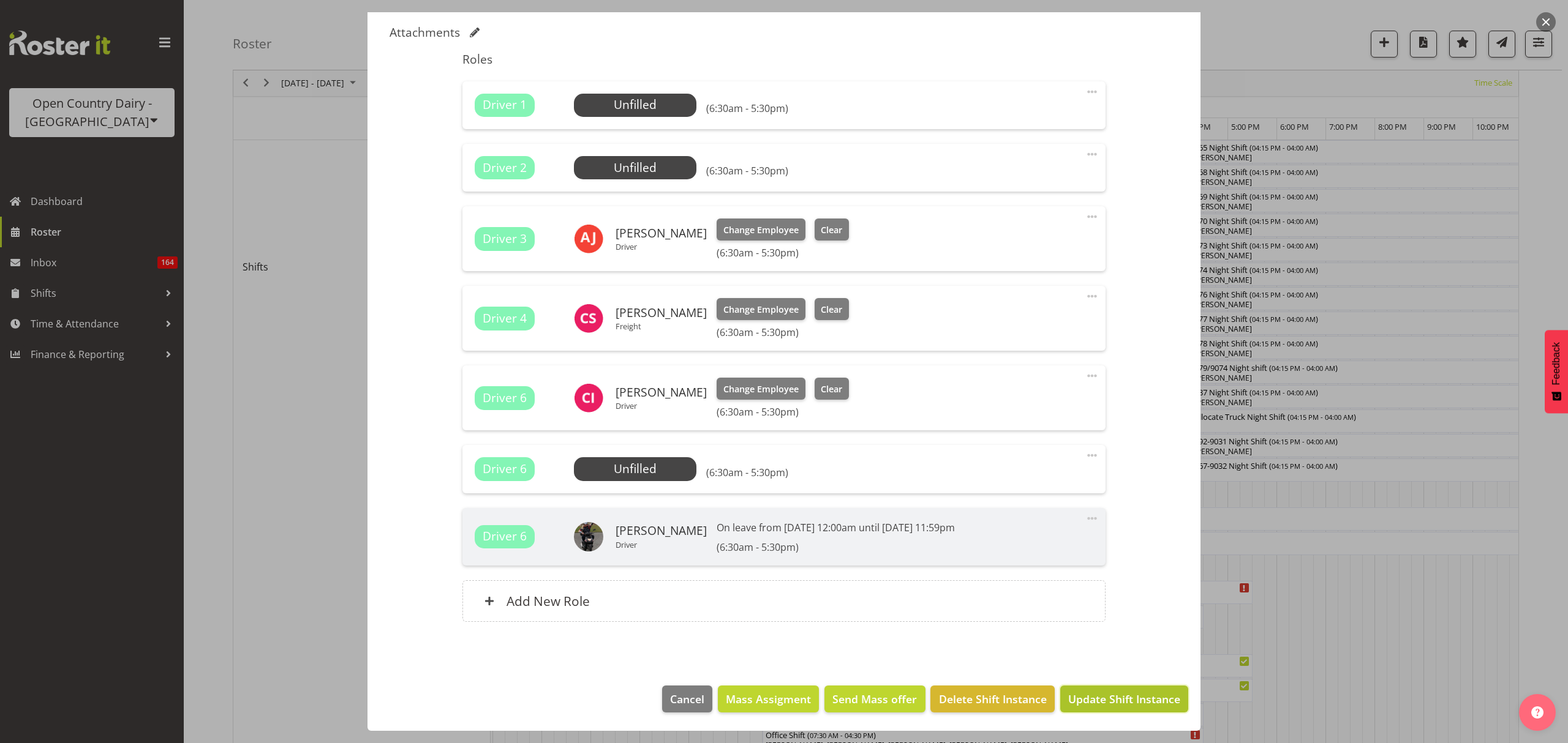
click at [1103, 697] on span "Update Shift Instance" at bounding box center [1124, 699] width 112 height 16
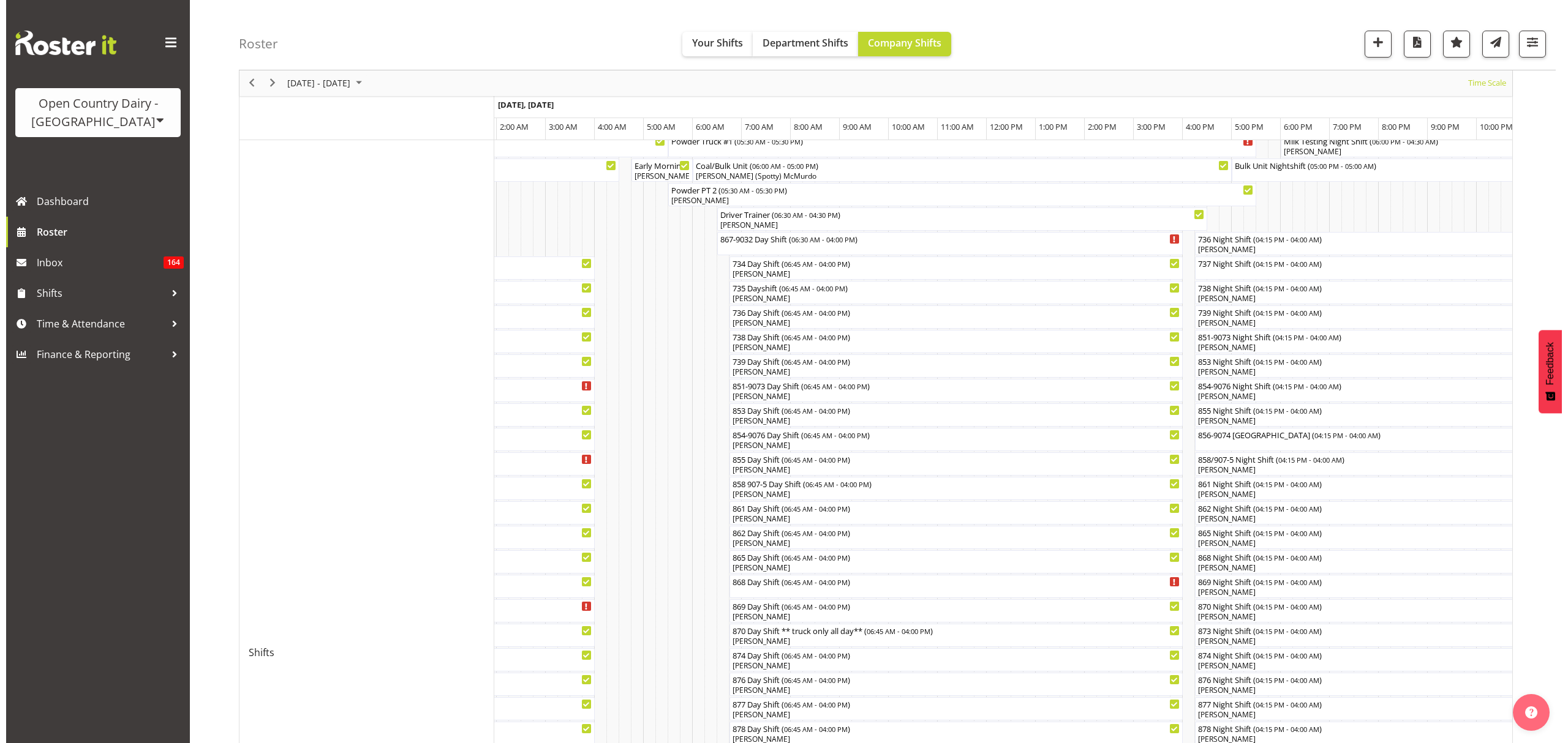
scroll to position [245, 0]
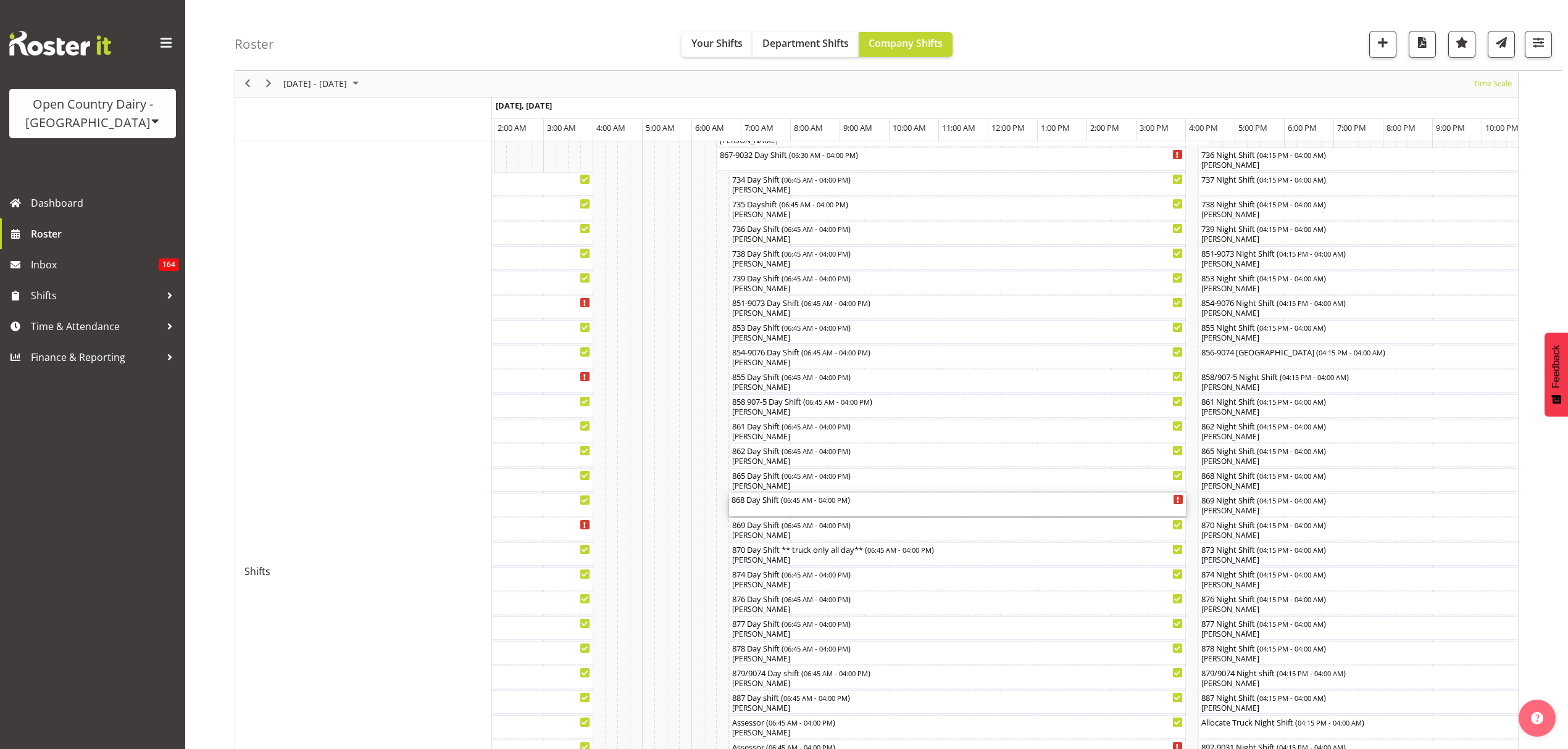
click at [794, 516] on div "868 Day Shift ( 06:45 AM - 04:00 PM )" at bounding box center [958, 505] width 457 height 24
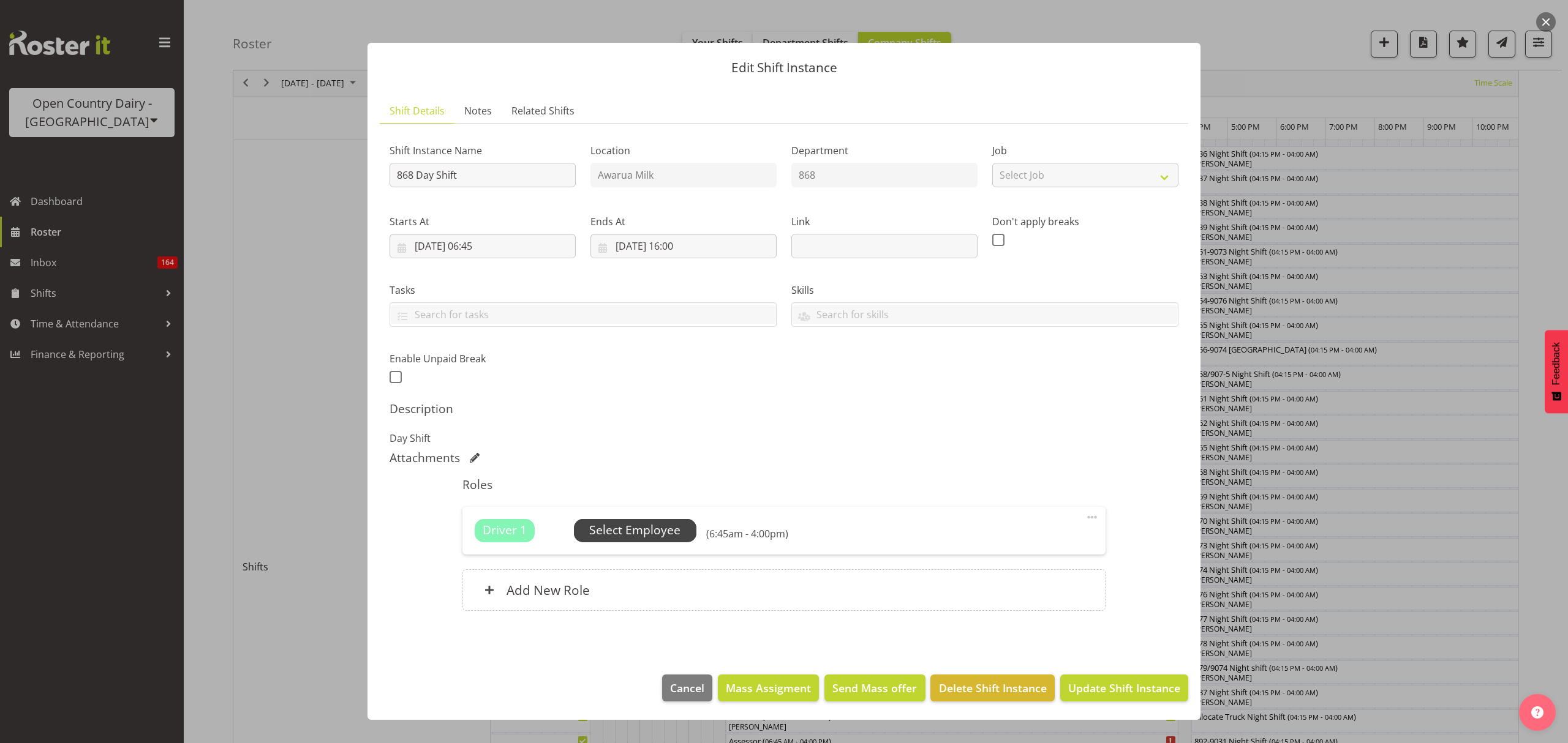
click at [638, 535] on span "Select Employee" at bounding box center [635, 530] width 91 height 18
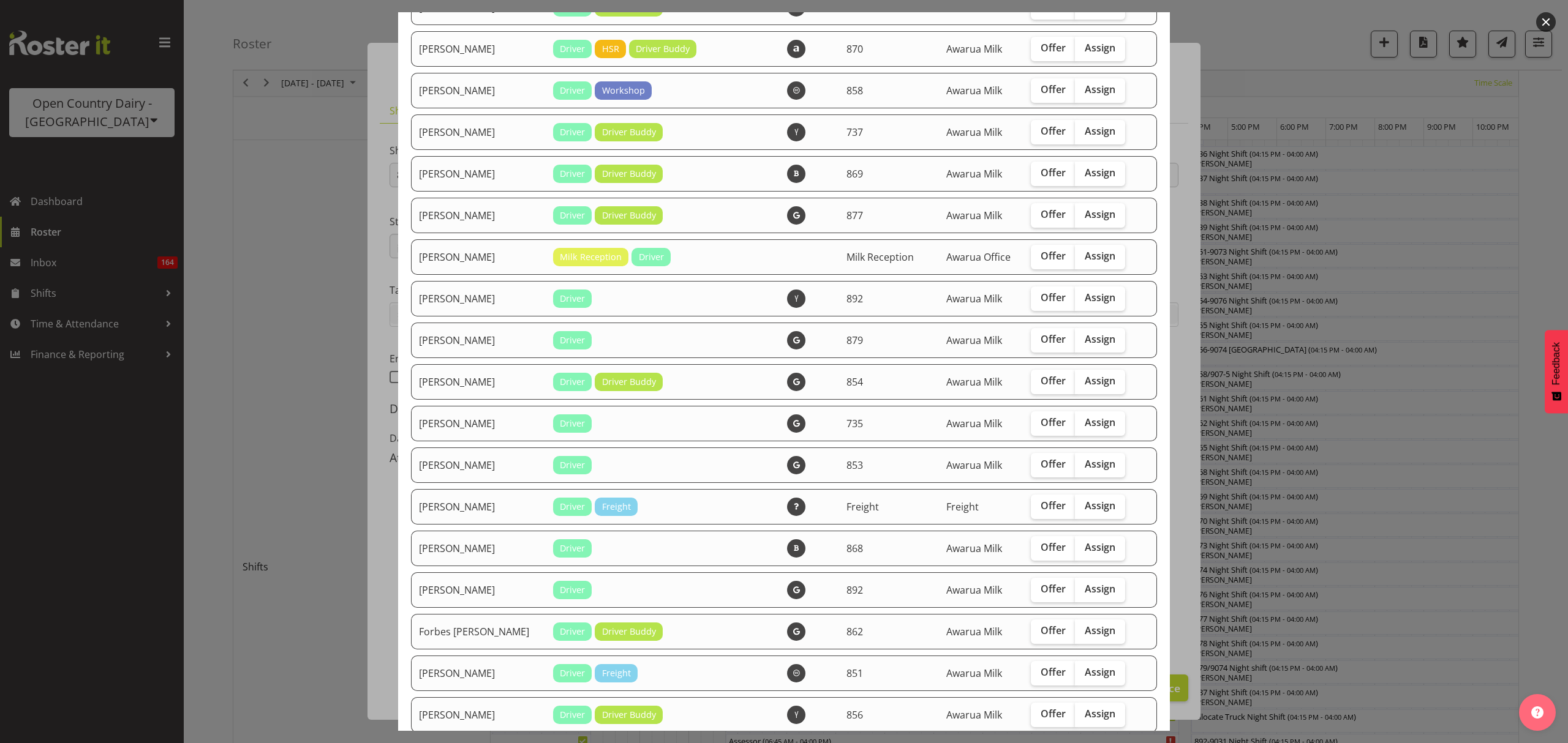
scroll to position [79, 0]
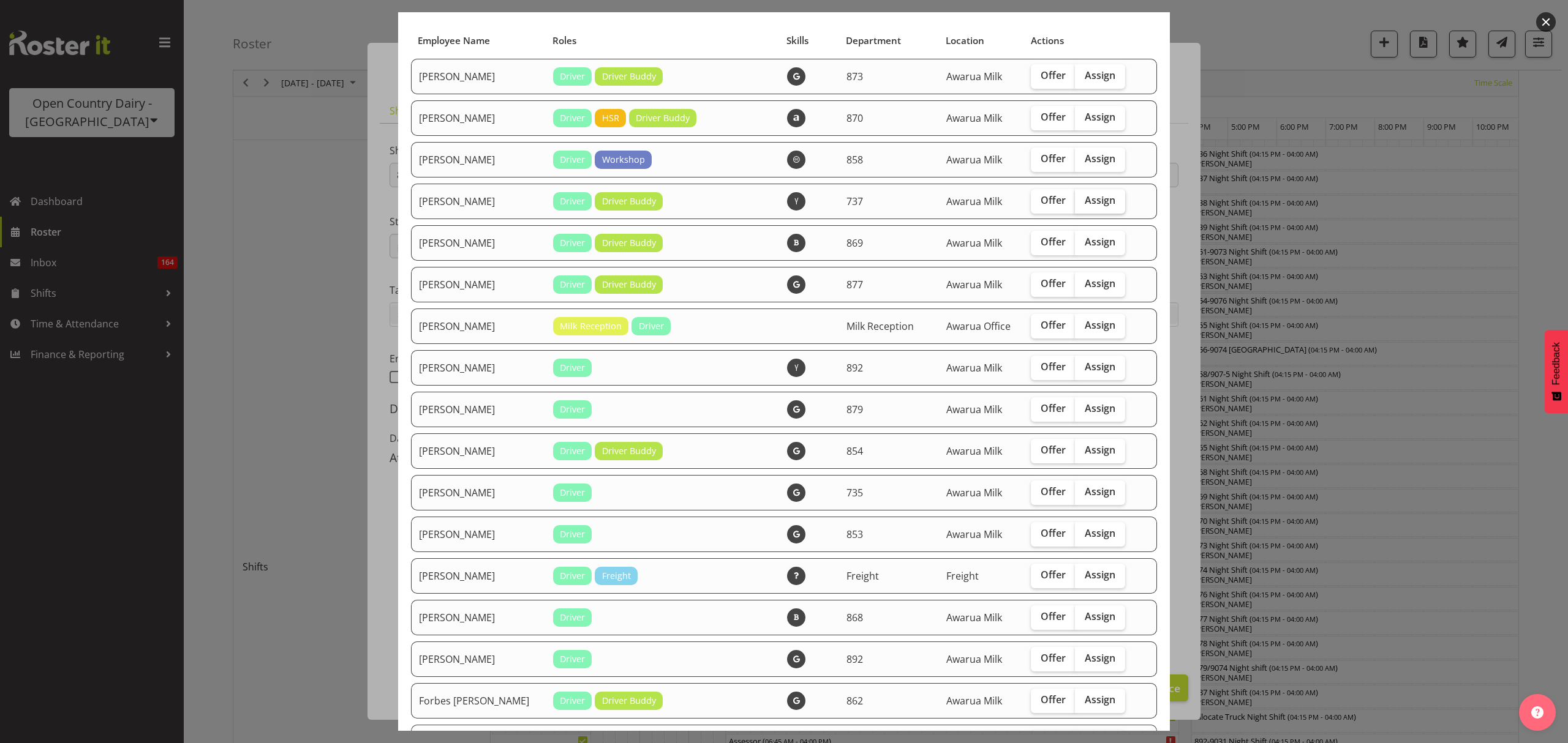
click at [1086, 194] on span "Assign" at bounding box center [1100, 200] width 30 height 12
click at [1083, 196] on input "Assign" at bounding box center [1079, 200] width 8 height 8
checkbox input "true"
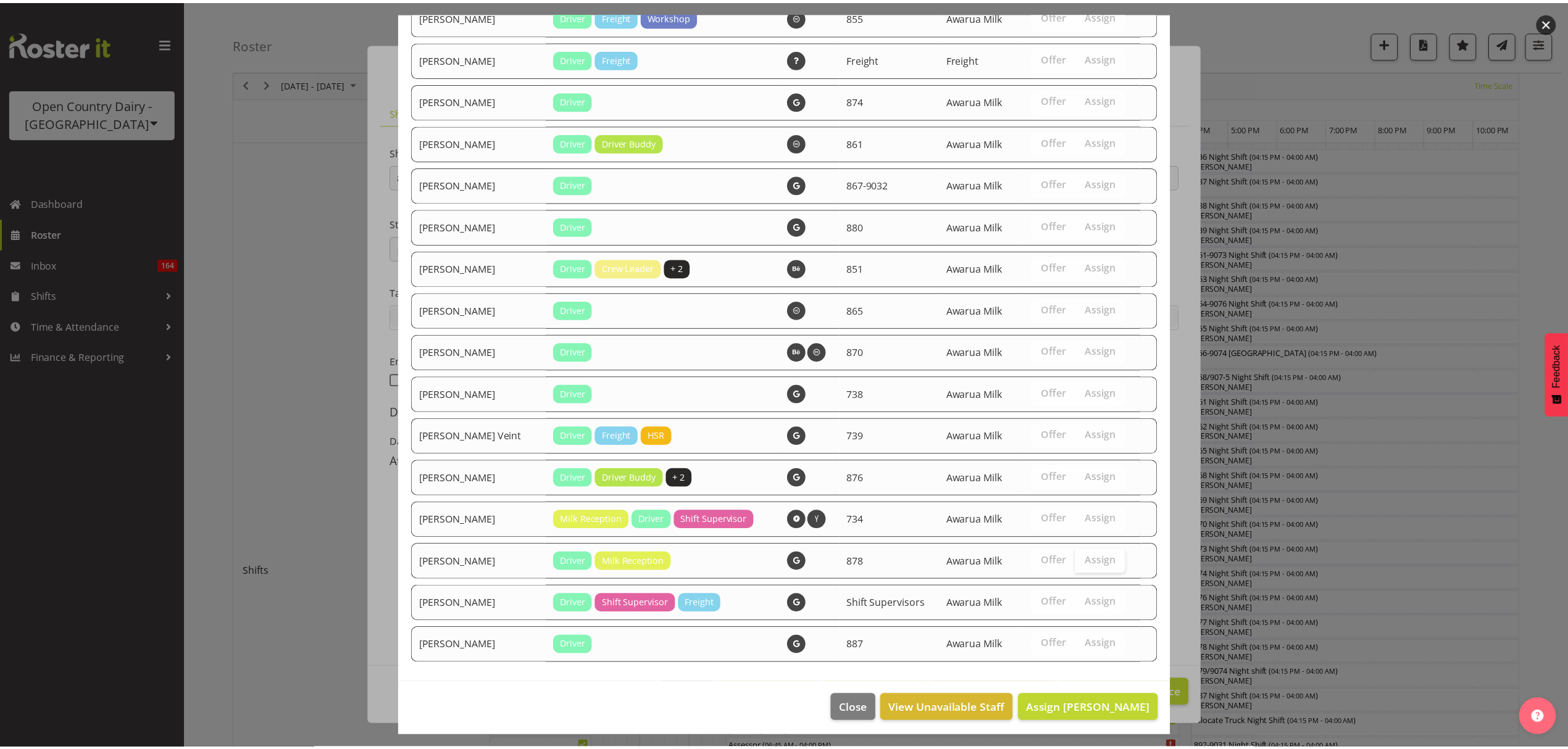
scroll to position [1066, 0]
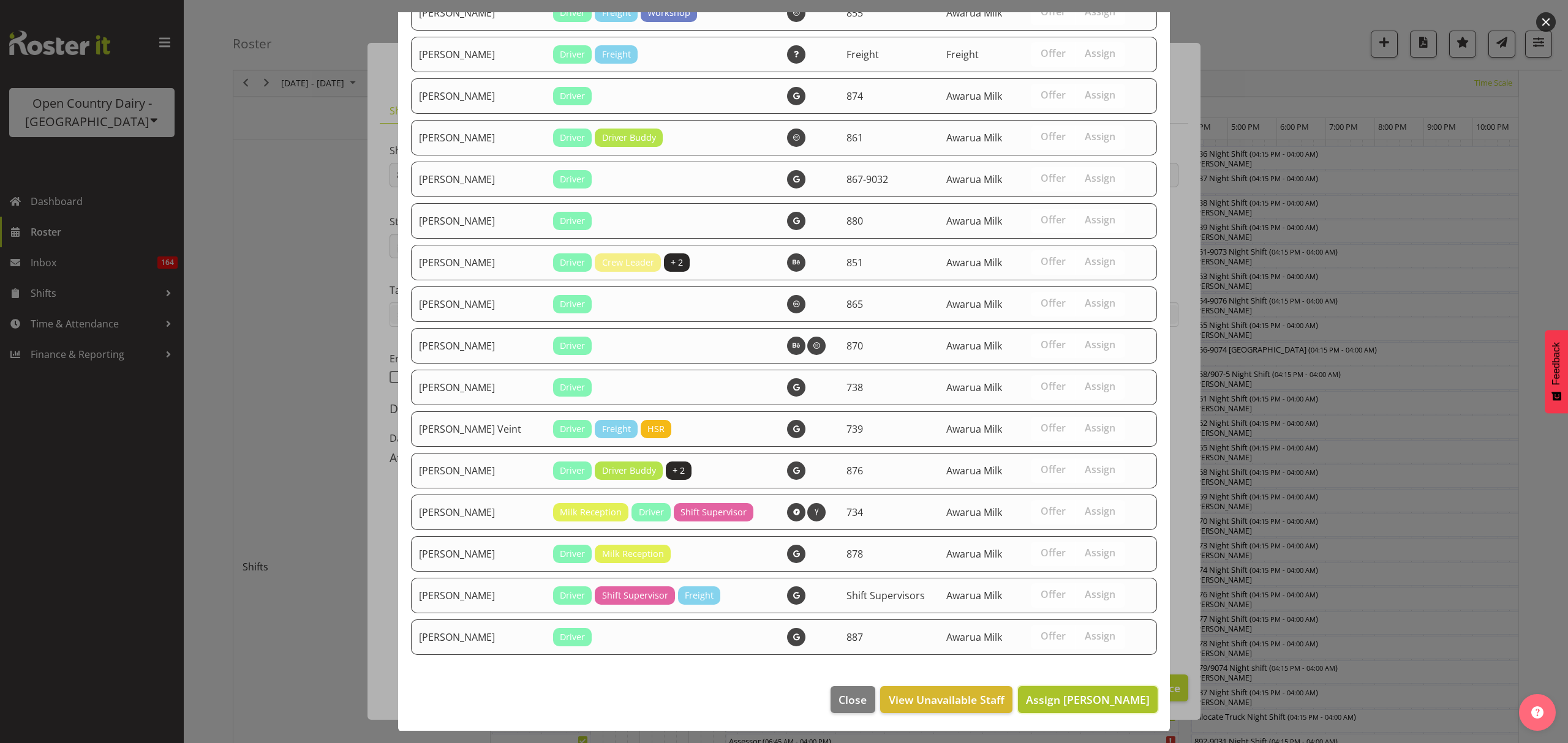
click at [1073, 694] on span "Assign Ashley Bragg" at bounding box center [1088, 699] width 124 height 14
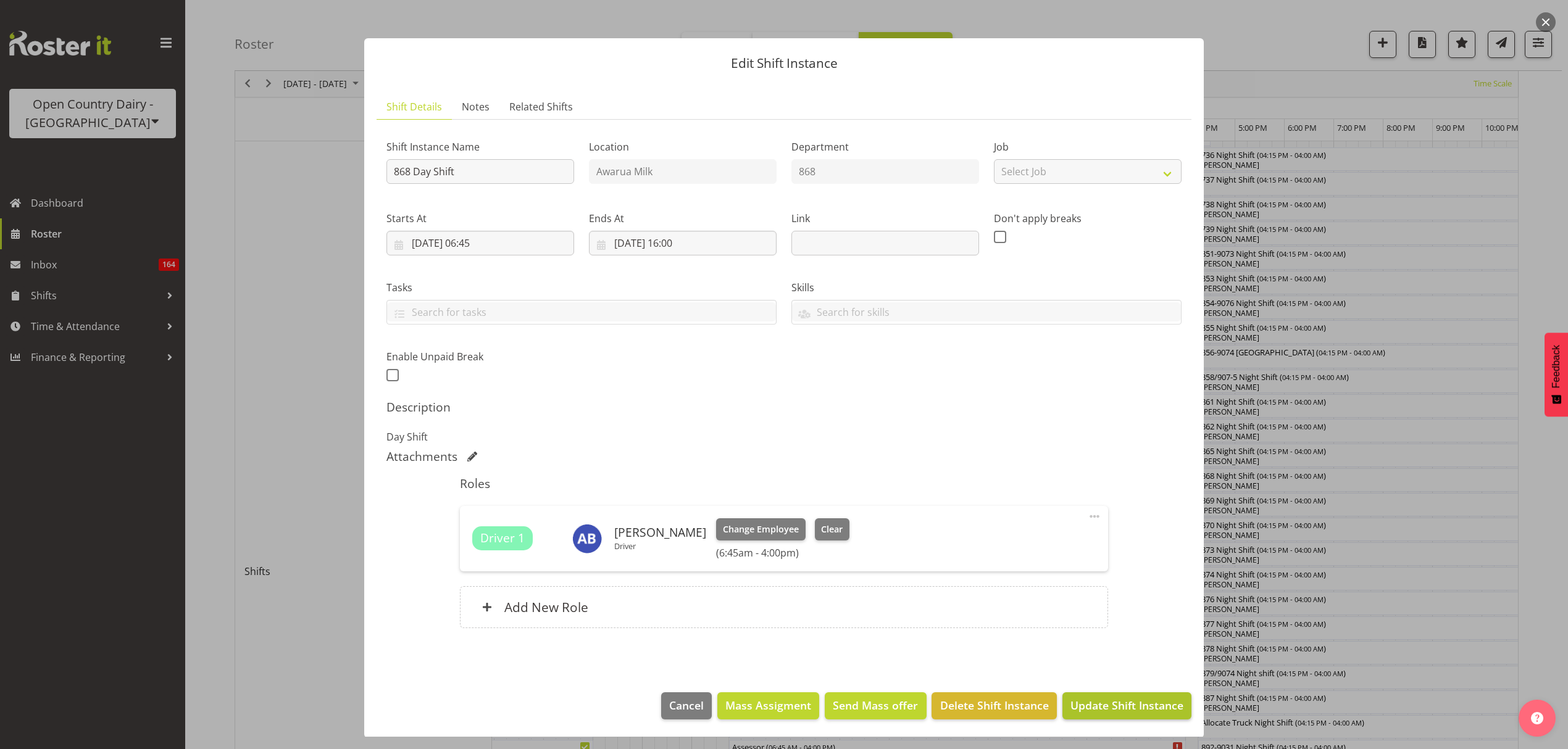
scroll to position [8, 0]
click at [1087, 716] on button "Update Shift Instance" at bounding box center [1127, 705] width 129 height 27
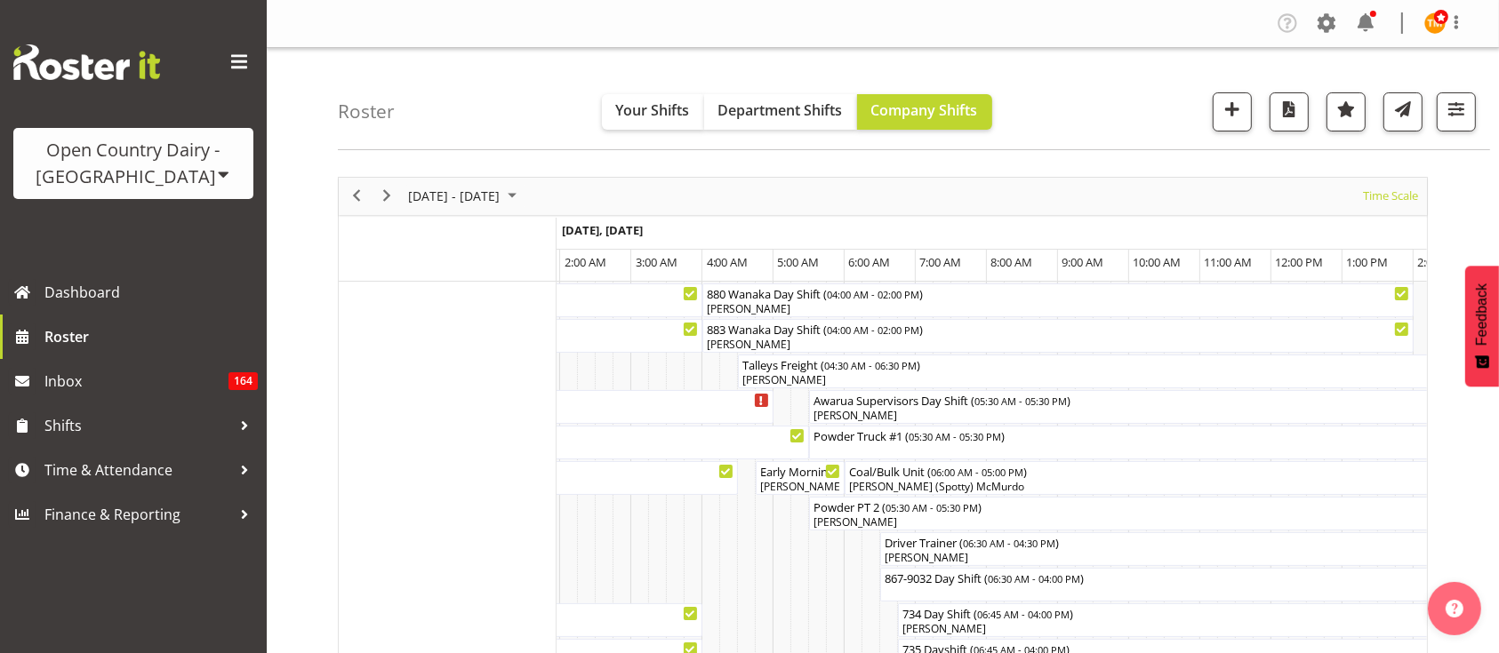
scroll to position [0, 1846]
